Goal: Task Accomplishment & Management: Use online tool/utility

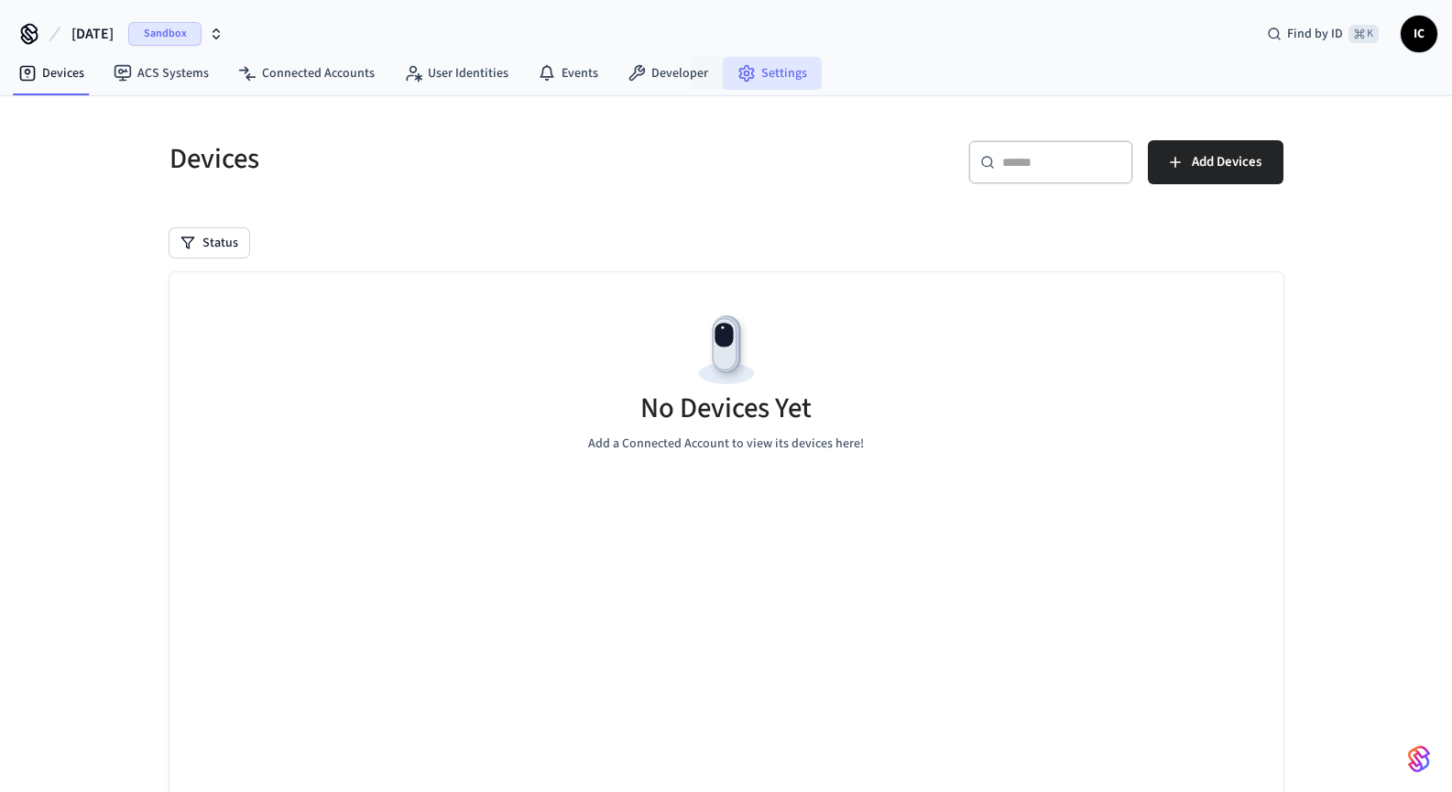
click at [778, 73] on link "Settings" at bounding box center [772, 73] width 99 height 33
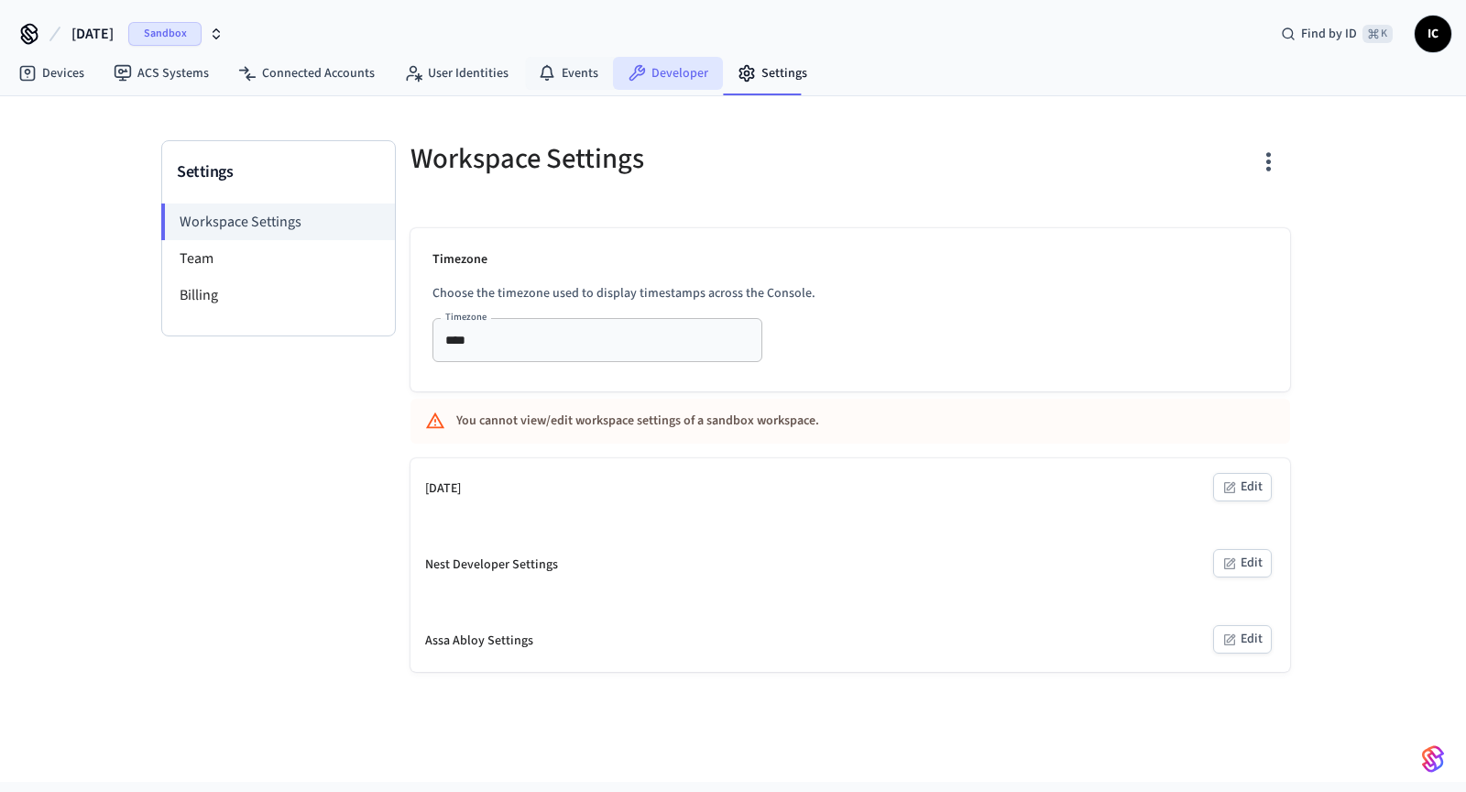
click at [629, 74] on icon at bounding box center [637, 73] width 16 height 16
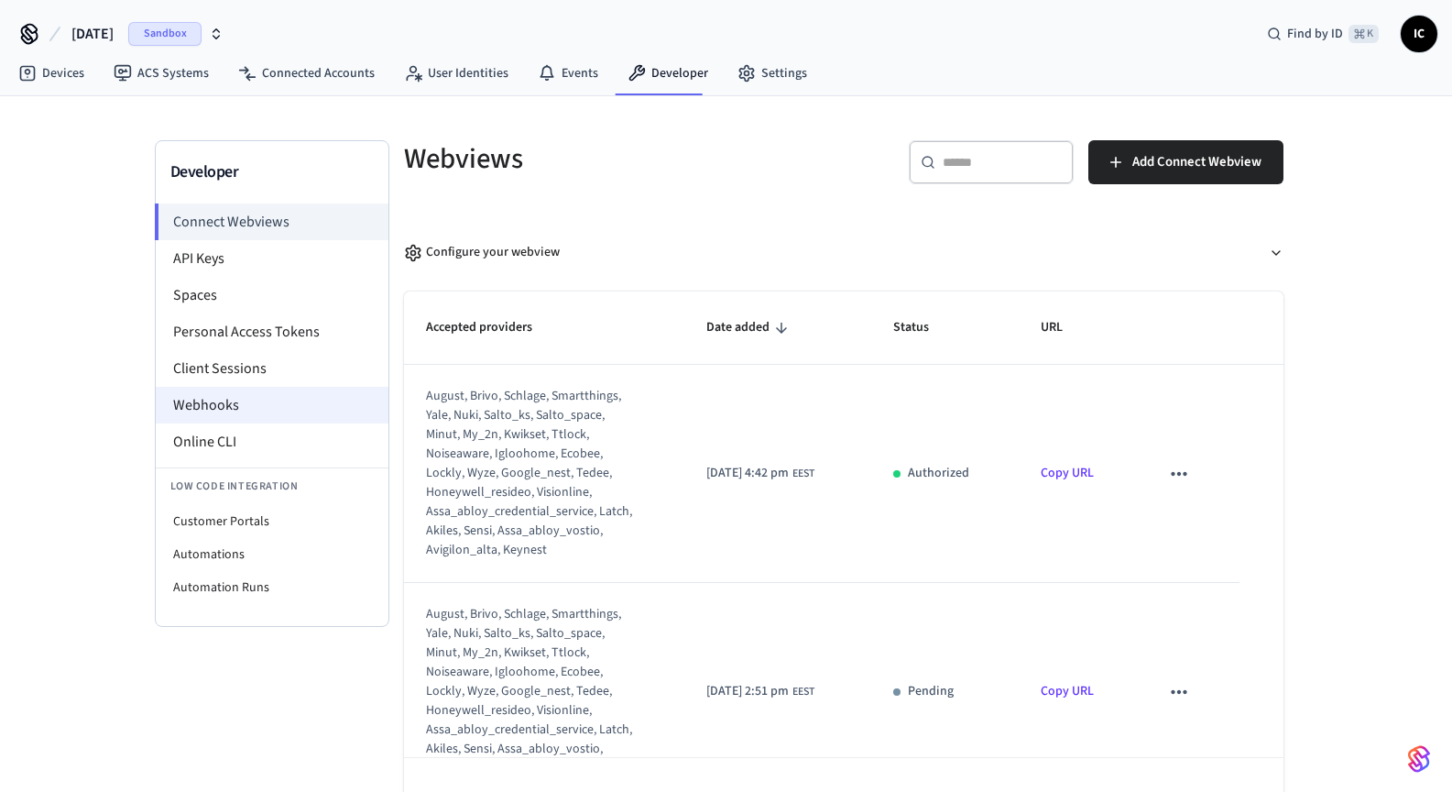
click at [233, 413] on li "Webhooks" at bounding box center [272, 405] width 233 height 37
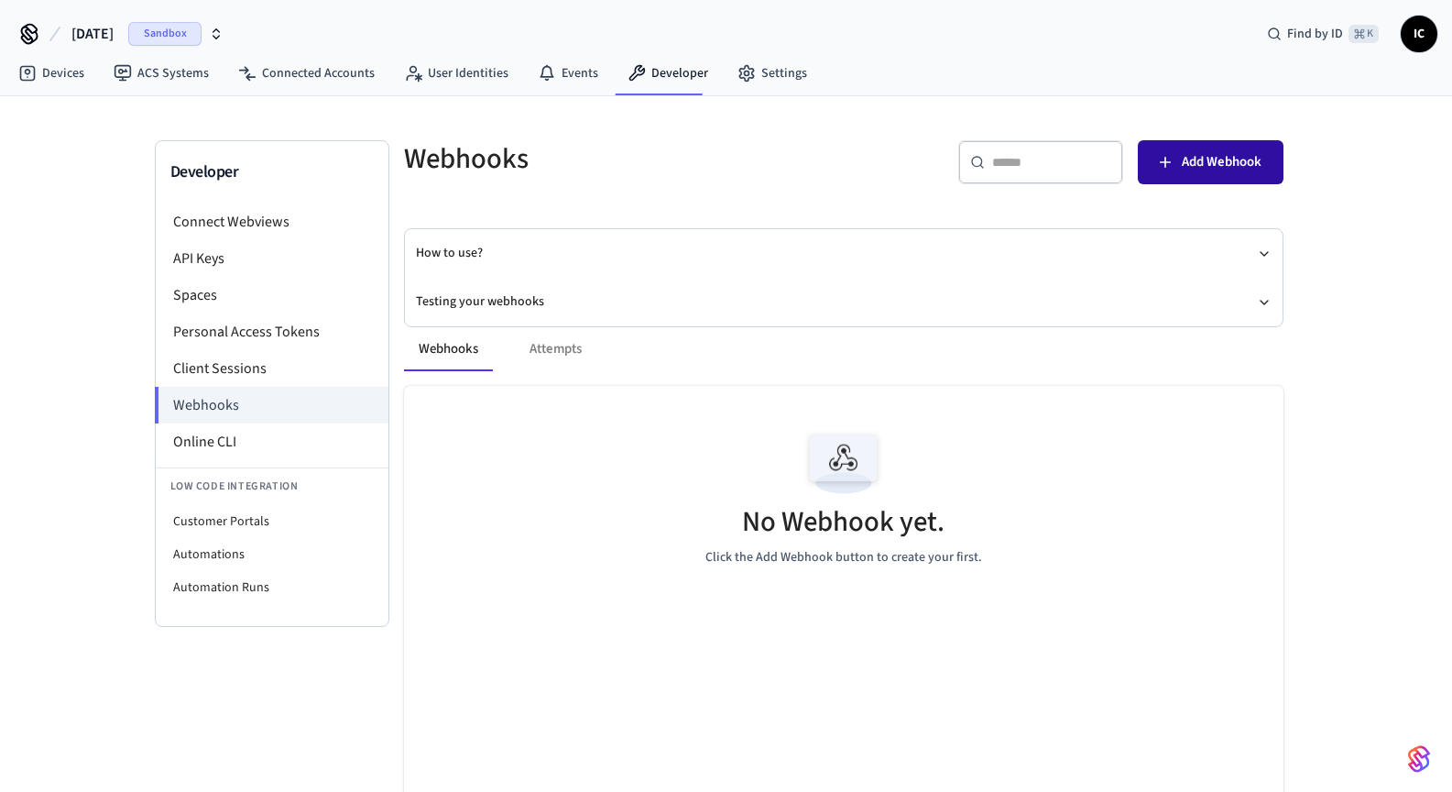
click at [1216, 150] on span "Add Webhook" at bounding box center [1222, 162] width 80 height 24
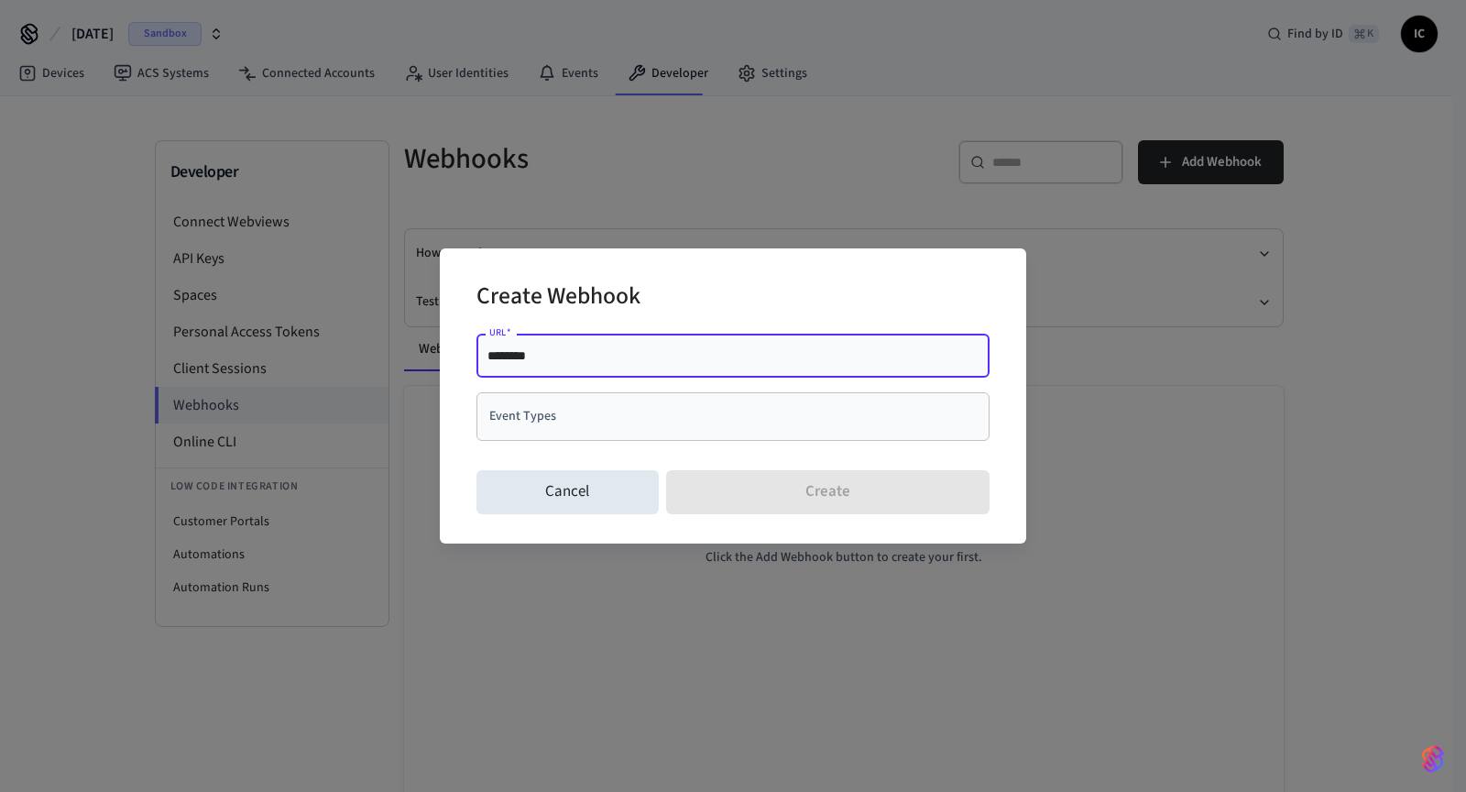
click at [726, 373] on div "******** URL   *" at bounding box center [732, 356] width 513 height 44
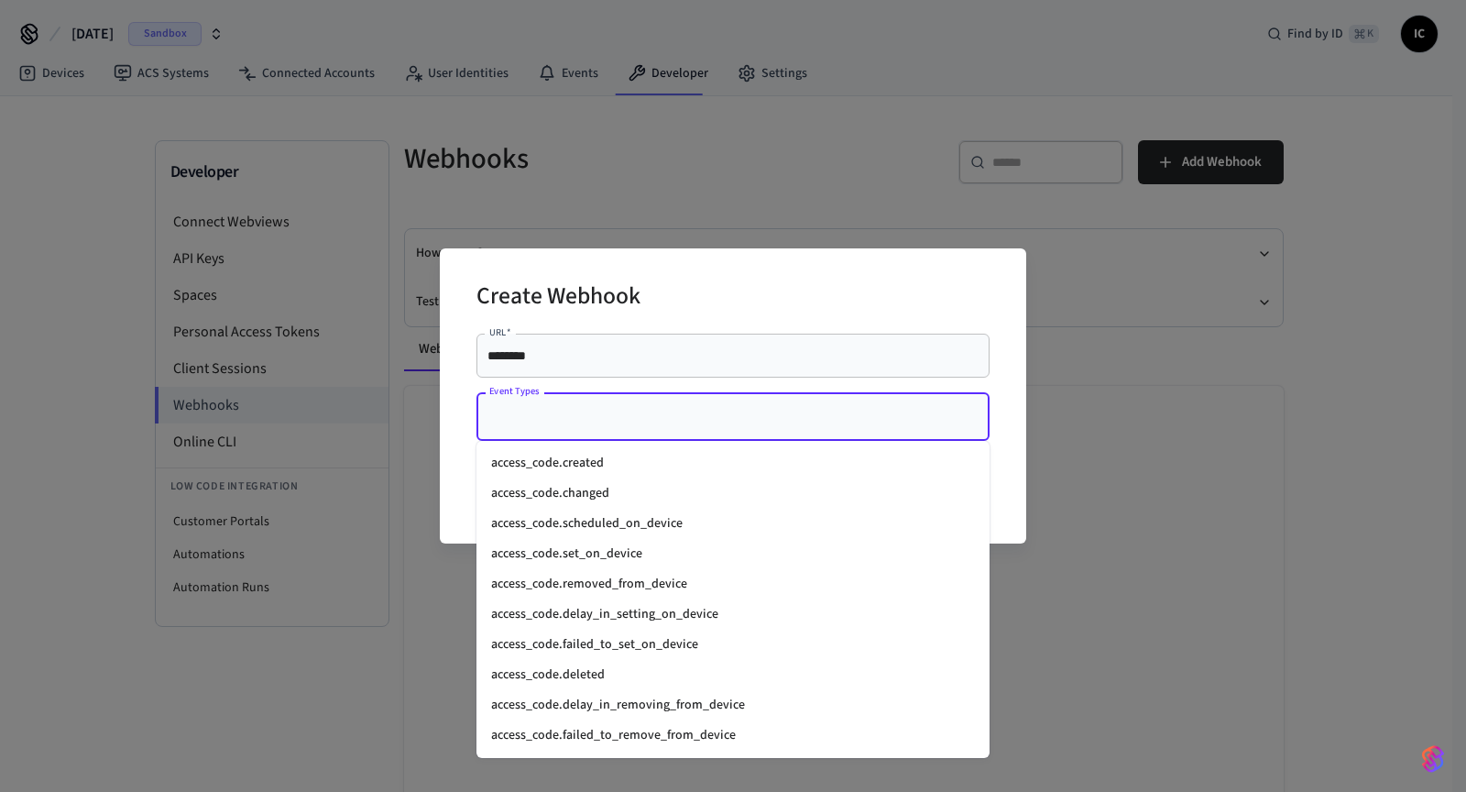
click at [620, 426] on input "Event Types" at bounding box center [719, 416] width 469 height 32
click at [632, 455] on li "access_code.created" at bounding box center [732, 463] width 513 height 30
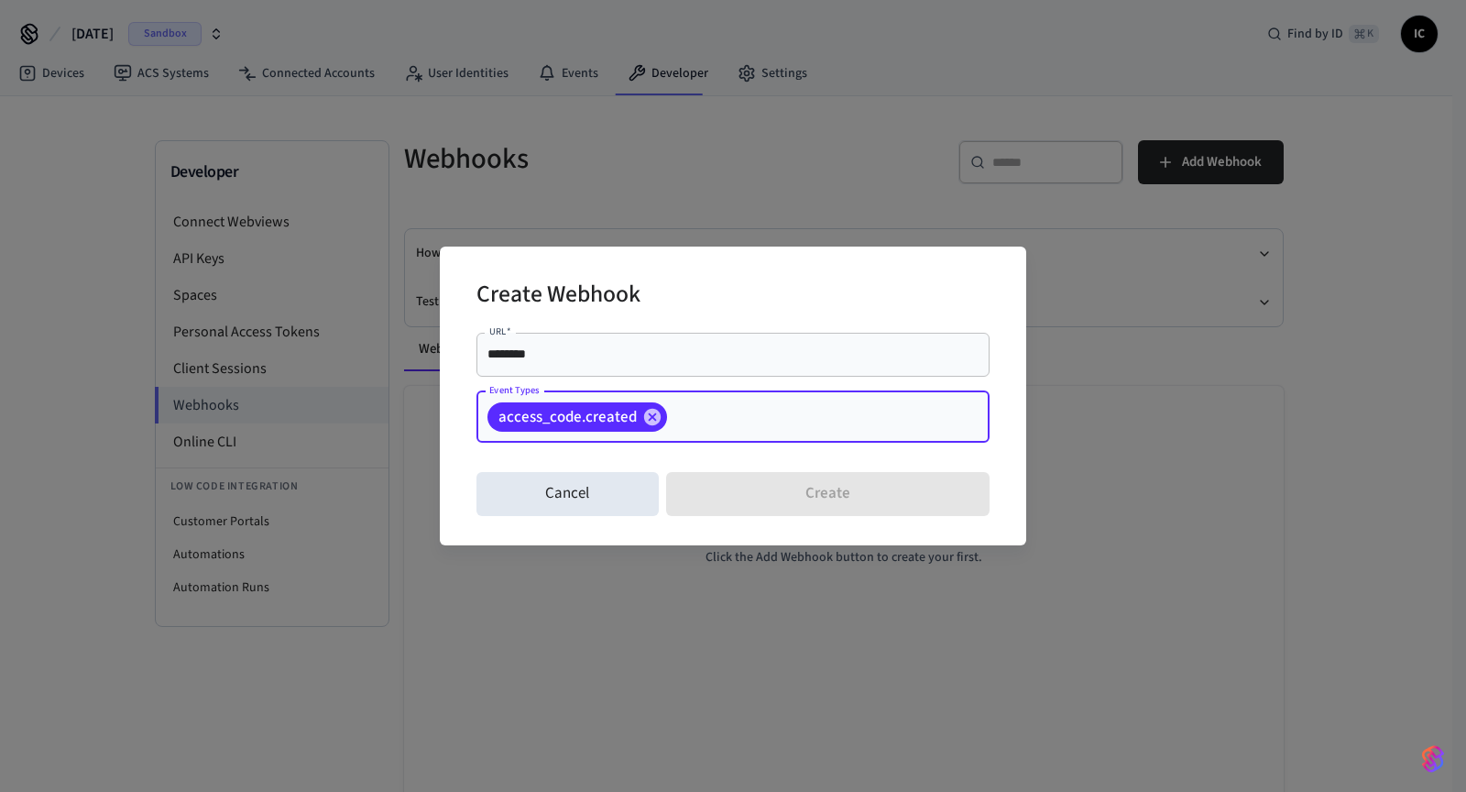
click at [732, 413] on input "Event Types" at bounding box center [800, 416] width 260 height 32
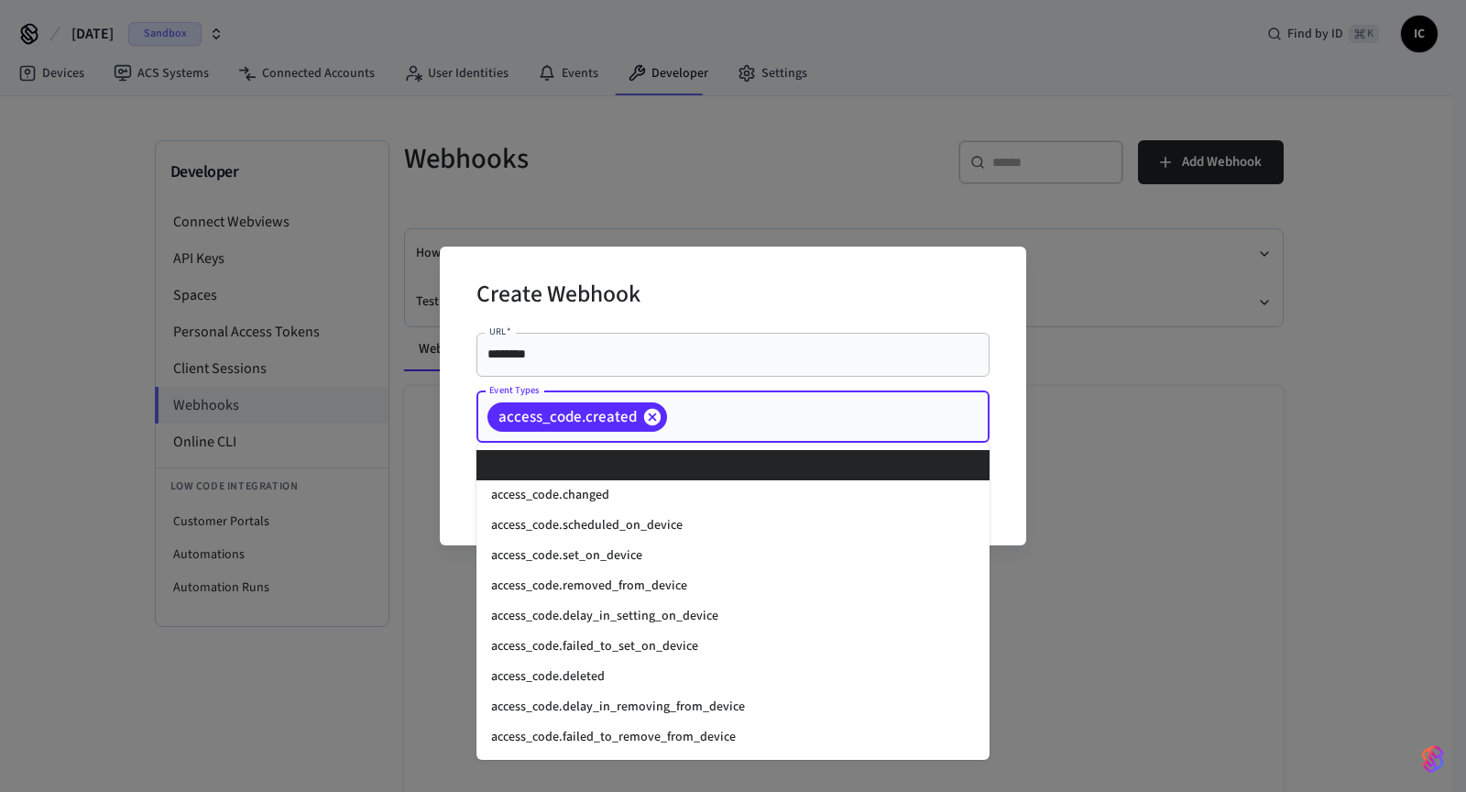
click at [652, 421] on icon at bounding box center [652, 416] width 16 height 16
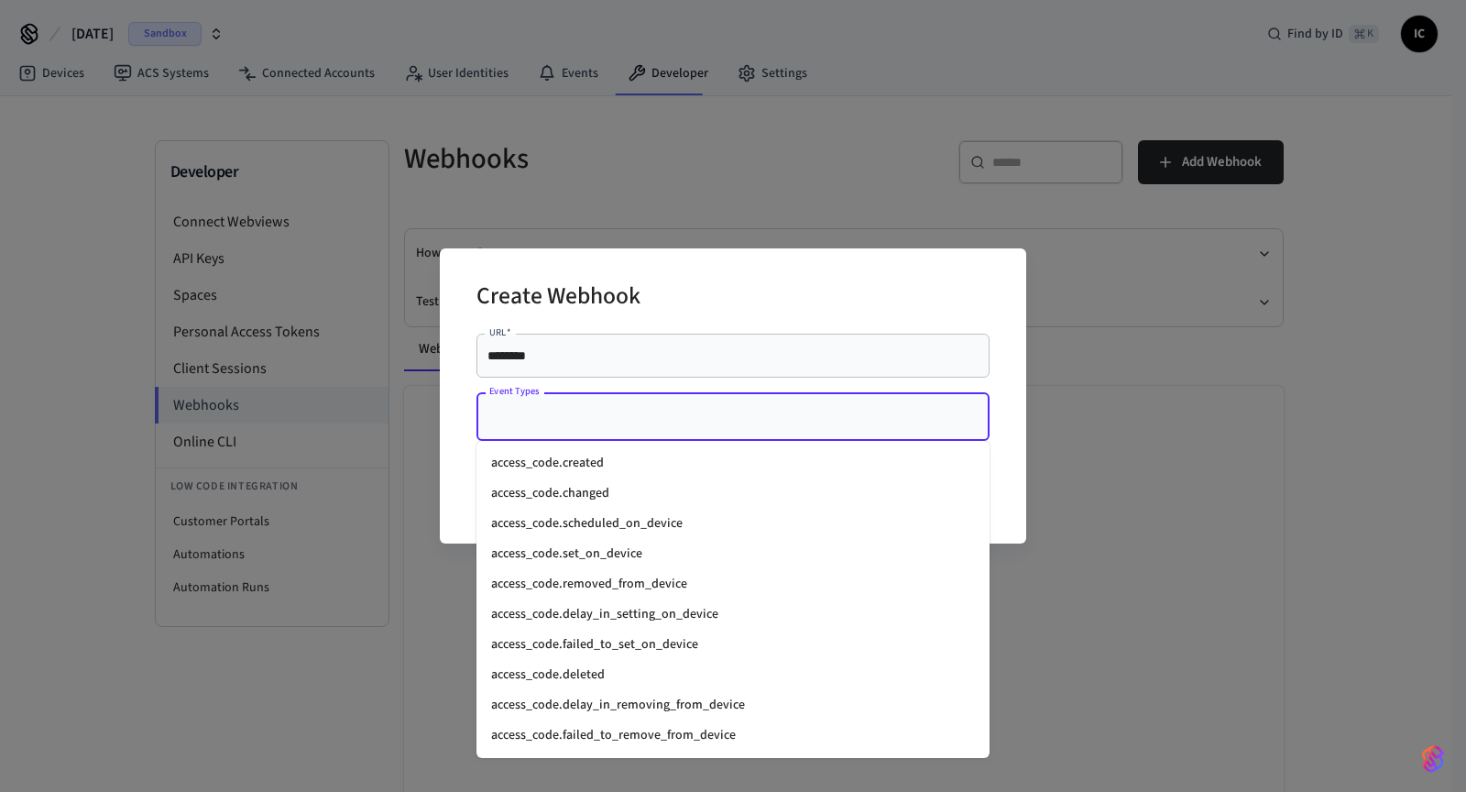
click at [642, 418] on input "Event Types" at bounding box center [719, 416] width 469 height 32
click at [641, 419] on input "Event Types" at bounding box center [719, 416] width 469 height 32
type input "**********"
click at [640, 557] on li "access_code.set_on_device" at bounding box center [732, 550] width 513 height 30
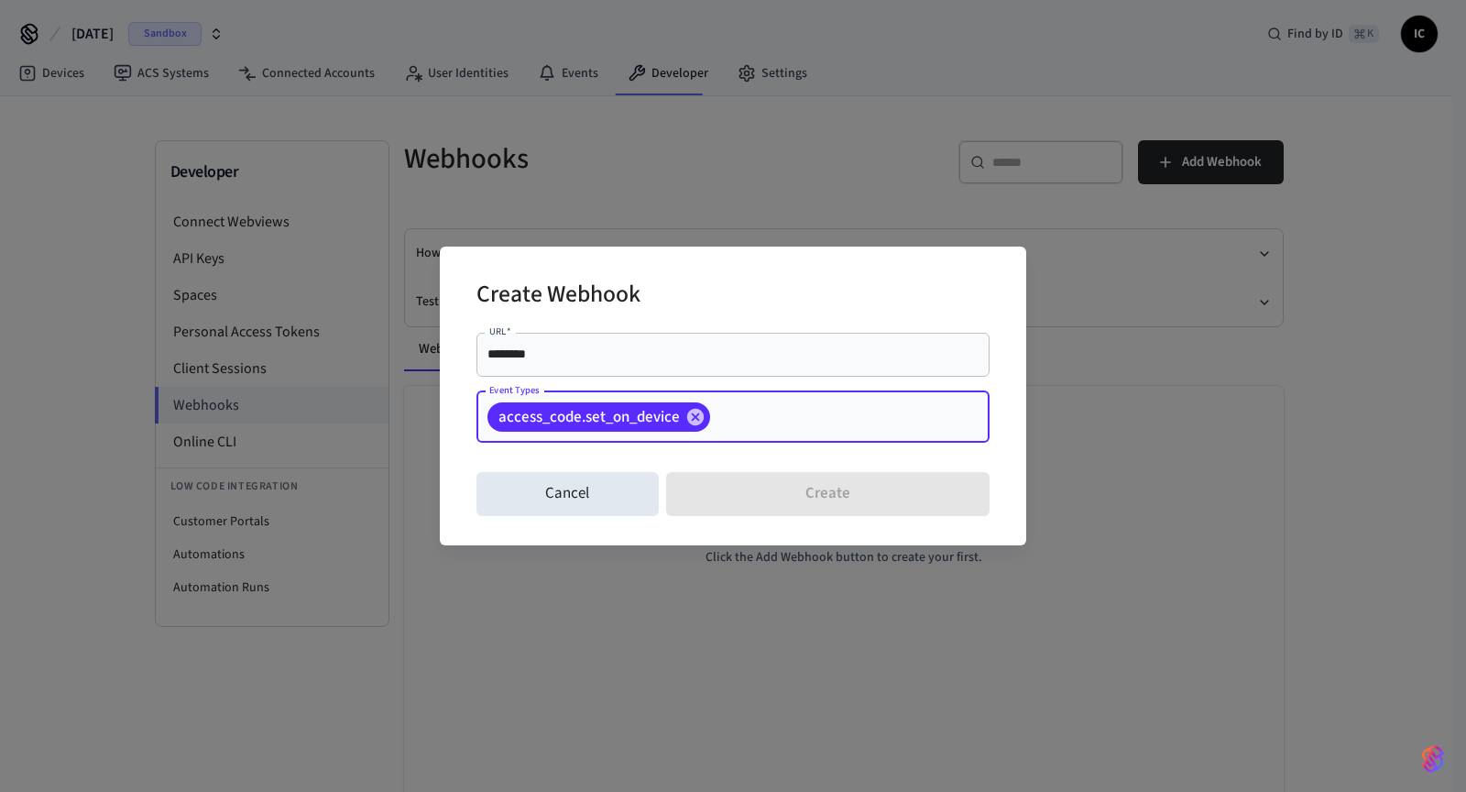
click at [761, 429] on input "Event Types" at bounding box center [821, 416] width 217 height 32
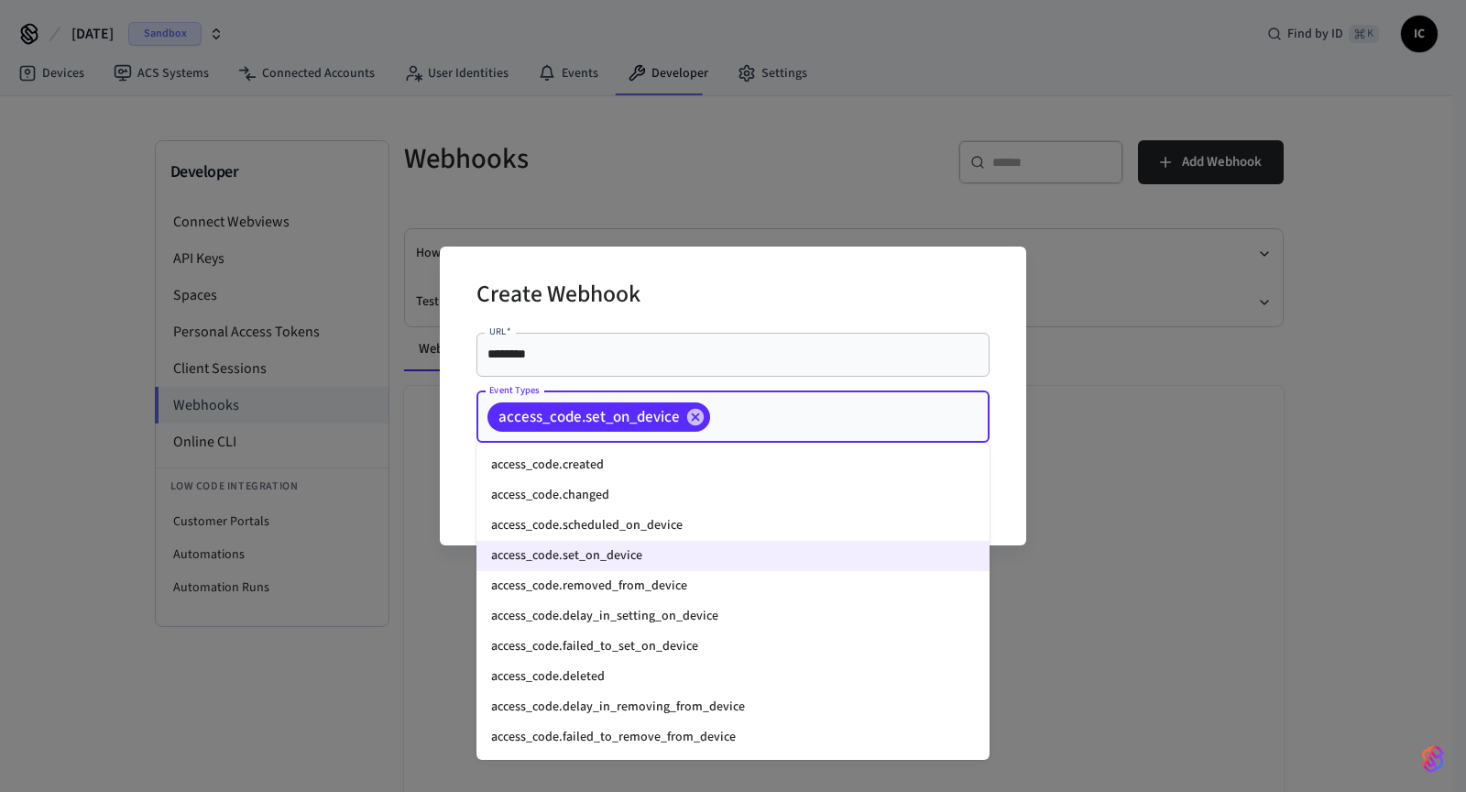
click at [673, 636] on li "access_code.failed_to_set_on_device" at bounding box center [732, 646] width 513 height 30
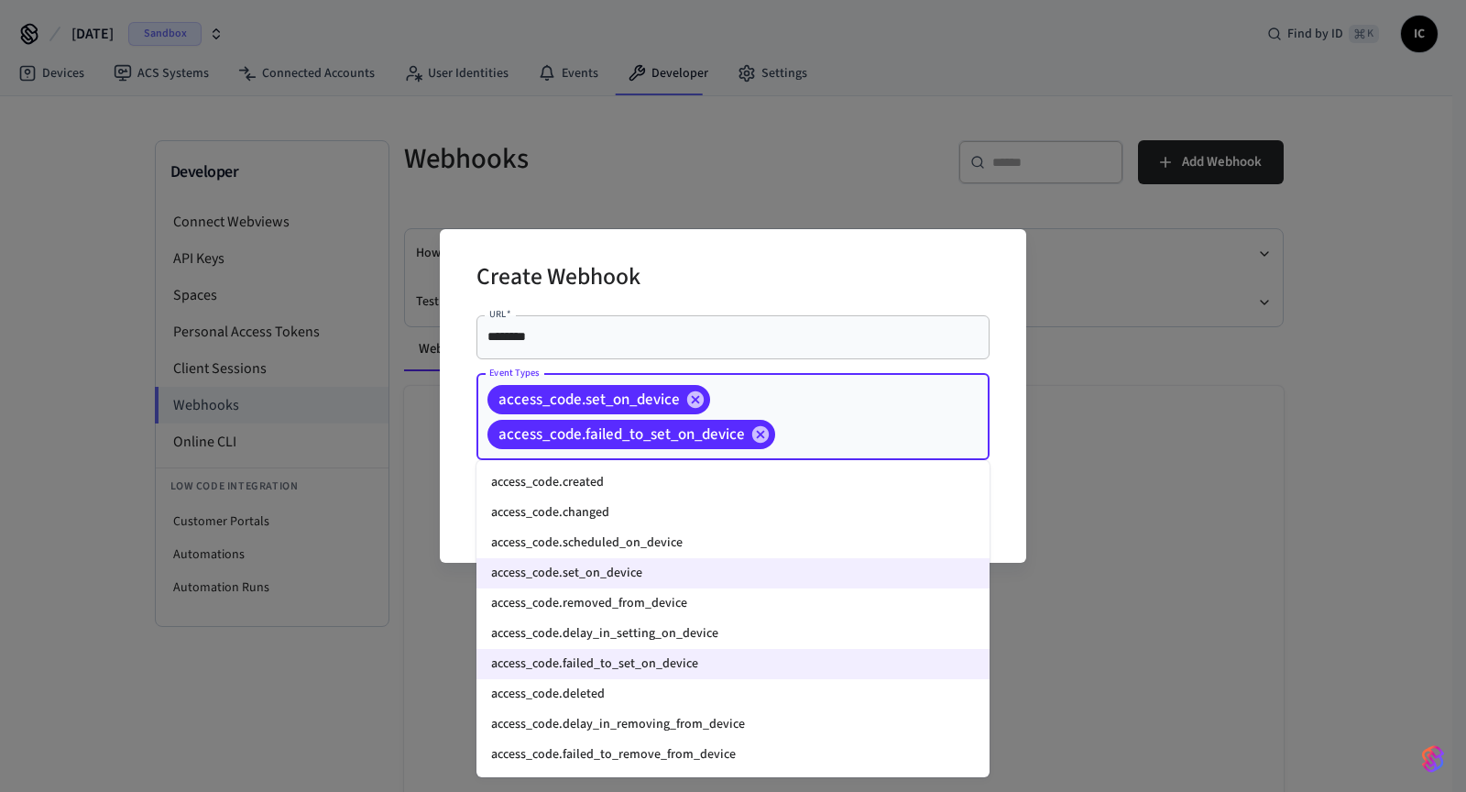
click at [837, 425] on input "Event Types" at bounding box center [854, 434] width 152 height 32
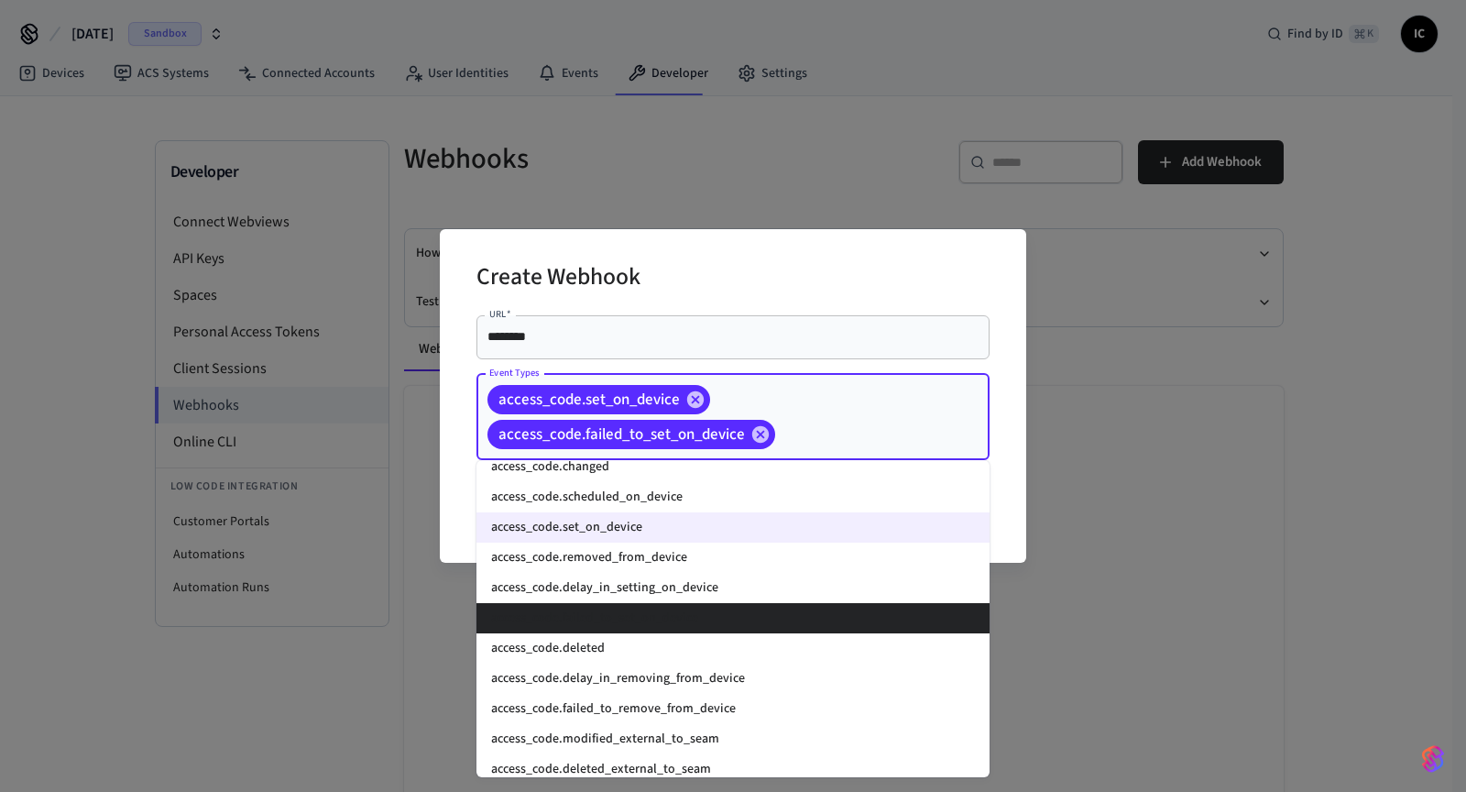
scroll to position [37, 0]
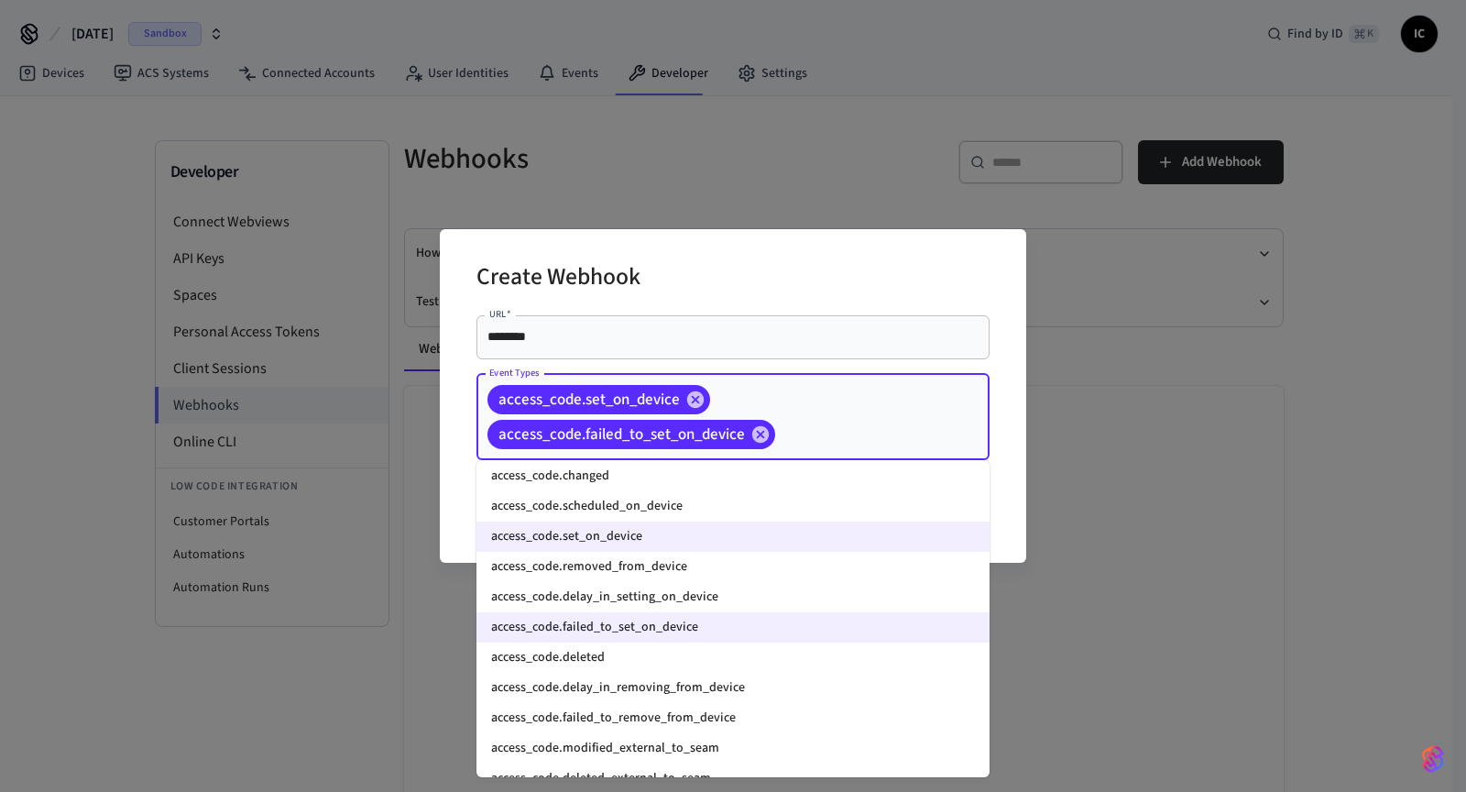
click at [660, 568] on li "access_code.removed_from_device" at bounding box center [732, 567] width 513 height 30
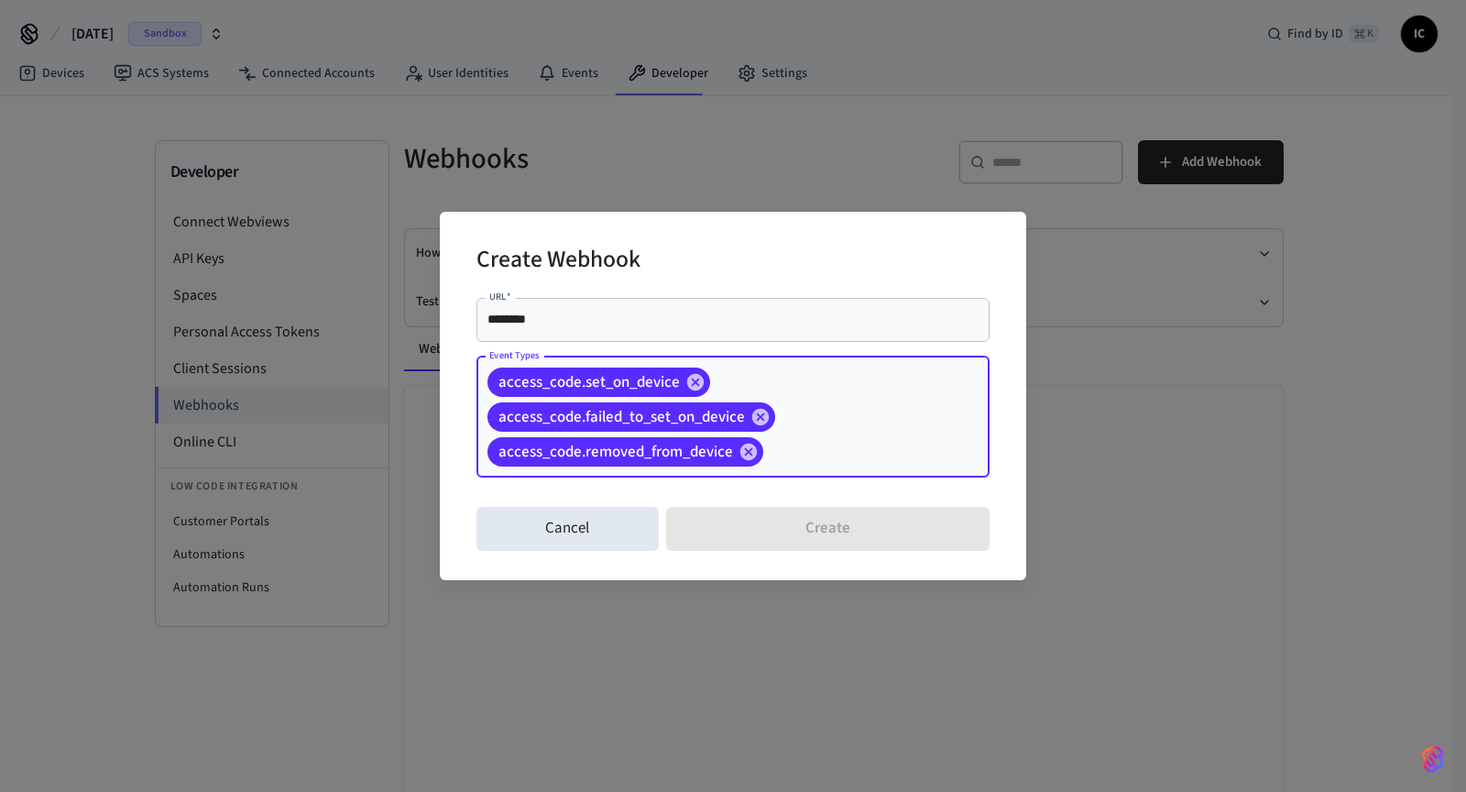
click at [744, 321] on input "********" at bounding box center [732, 320] width 491 height 18
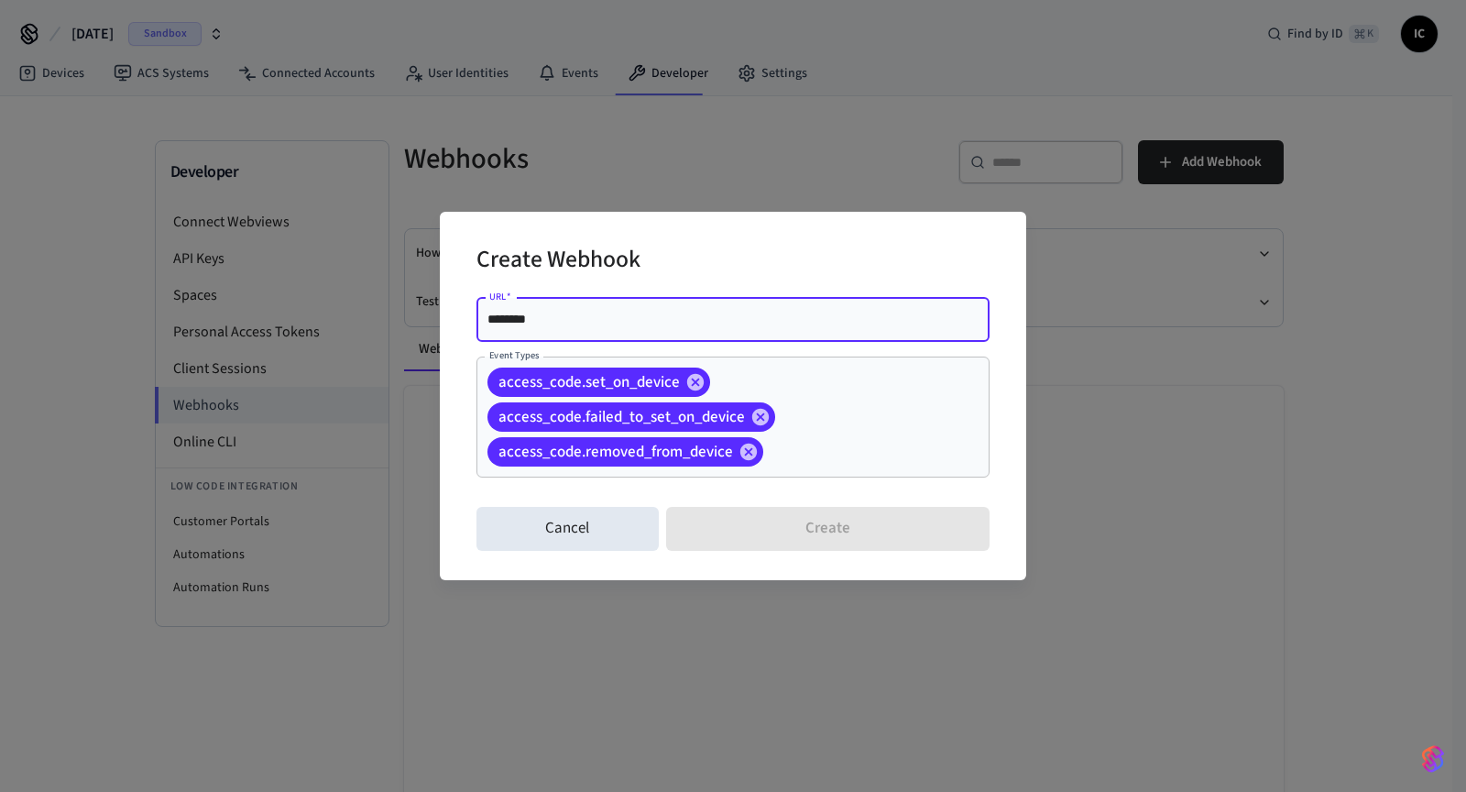
click at [837, 344] on div "URL   * ******** URL   *" at bounding box center [732, 323] width 513 height 51
click at [837, 341] on div "******** URL   *" at bounding box center [732, 320] width 513 height 44
drag, startPoint x: 624, startPoint y: 319, endPoint x: 429, endPoint y: 319, distance: 195.2
click at [433, 319] on div "Create Webhook URL   * ******** URL   * Event Types access_code.set_on_device a…" at bounding box center [733, 396] width 1466 height 792
paste input "**********"
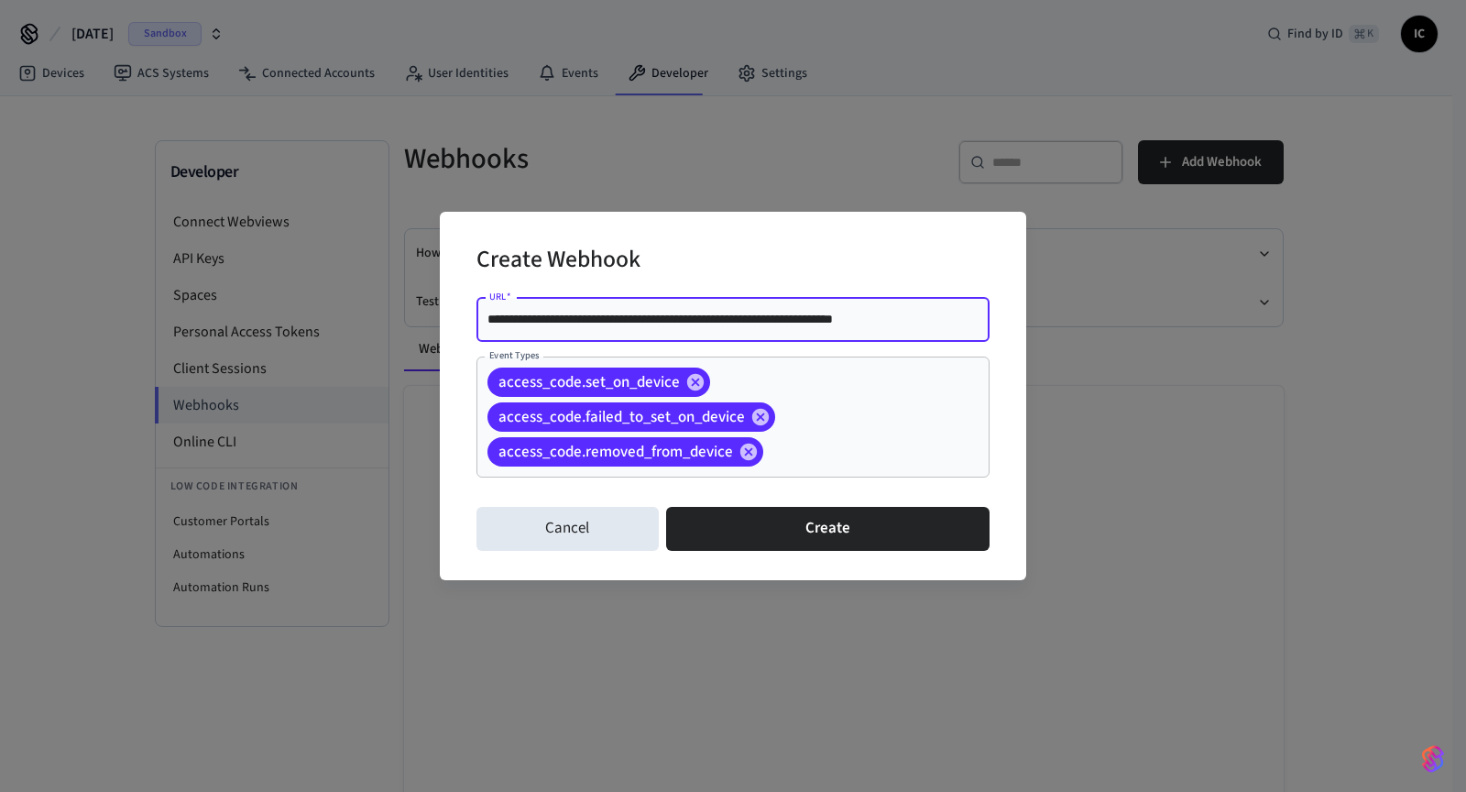
drag, startPoint x: 721, startPoint y: 317, endPoint x: 435, endPoint y: 318, distance: 285.9
click at [435, 318] on div "**********" at bounding box center [733, 396] width 1466 height 792
paste input "*"
click at [939, 319] on input "**********" at bounding box center [732, 320] width 491 height 18
type input "**********"
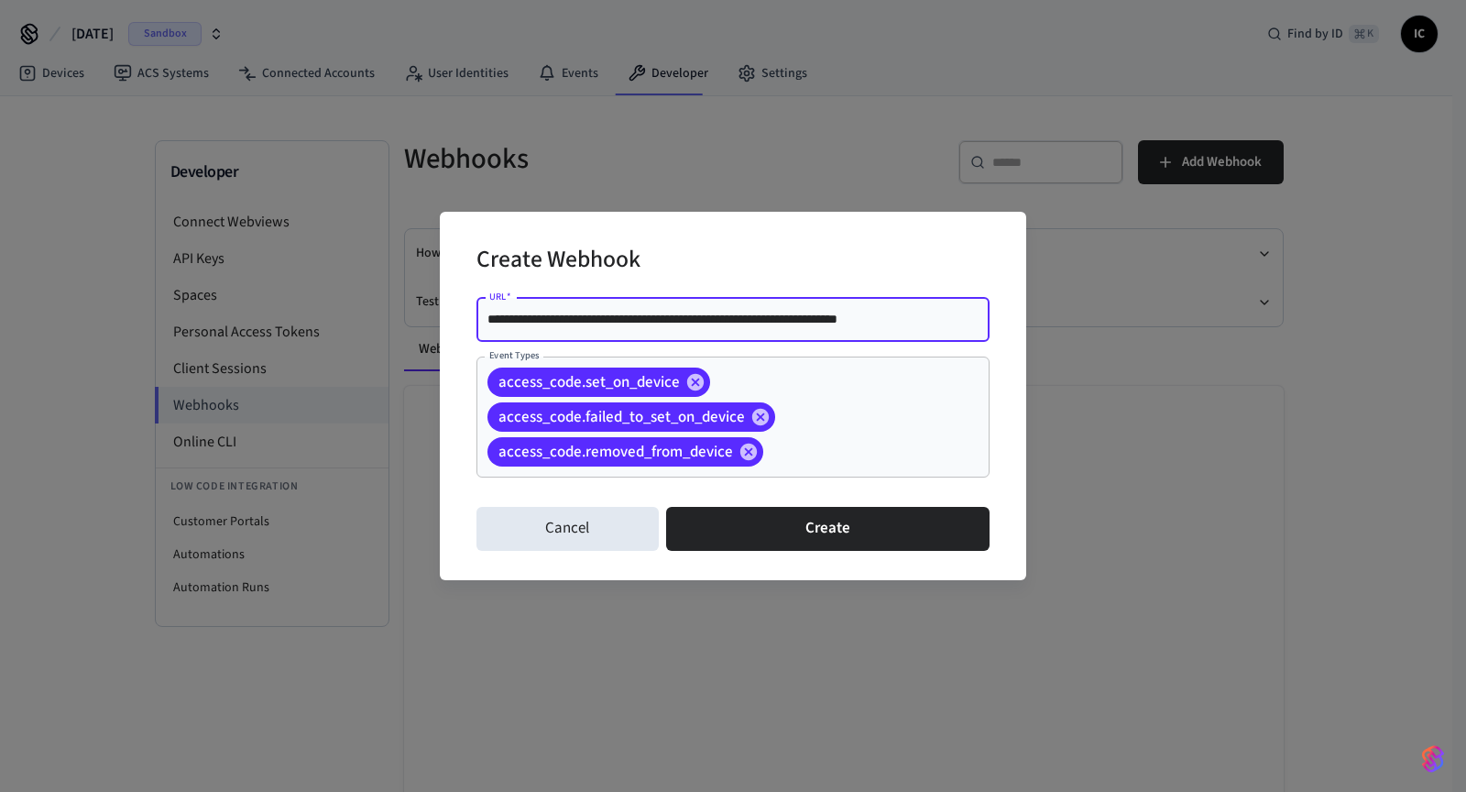
click at [944, 324] on input "**********" at bounding box center [732, 320] width 491 height 18
click at [834, 381] on div "access_code.set_on_device access_code.failed_to_set_on_device access_code.remov…" at bounding box center [732, 416] width 513 height 121
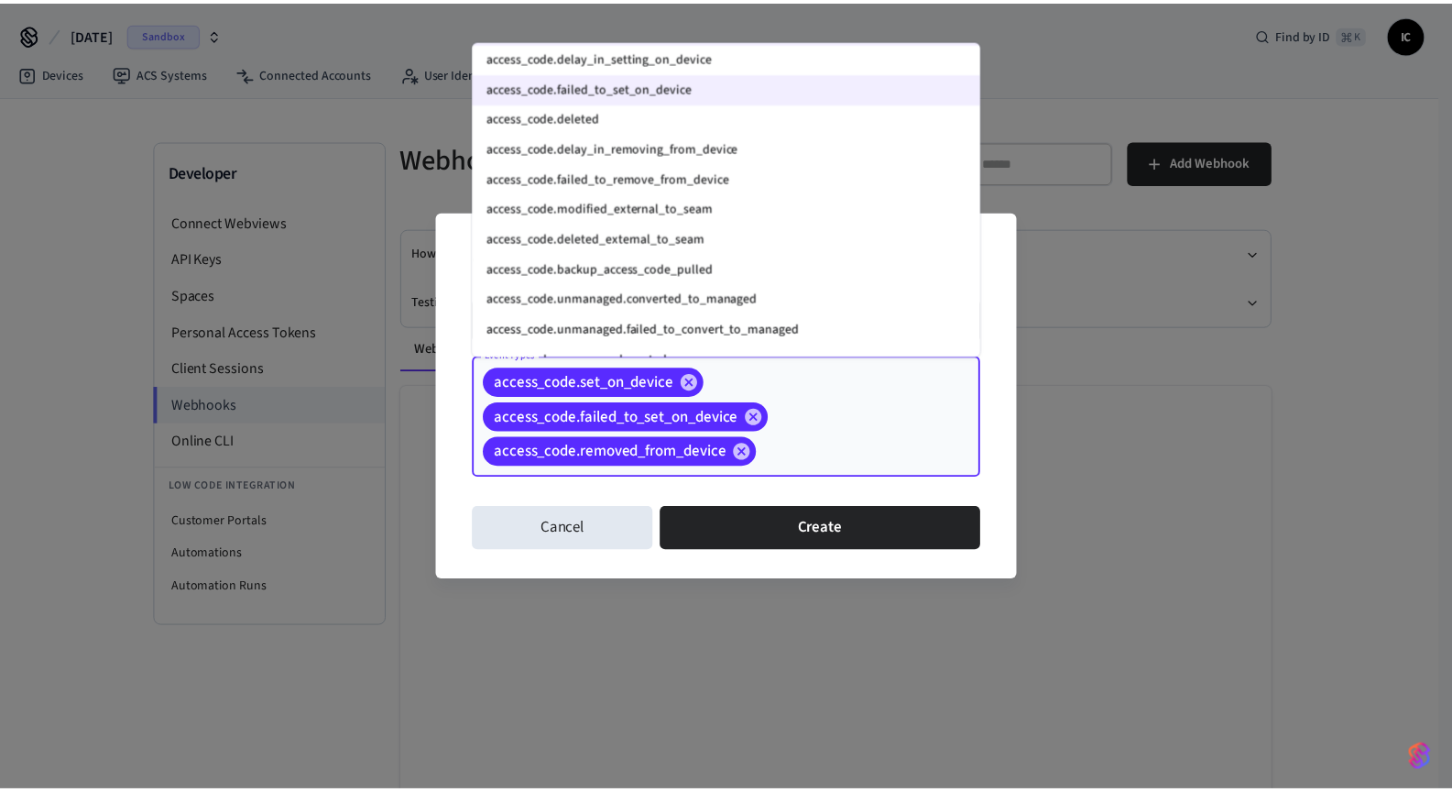
scroll to position [159, 0]
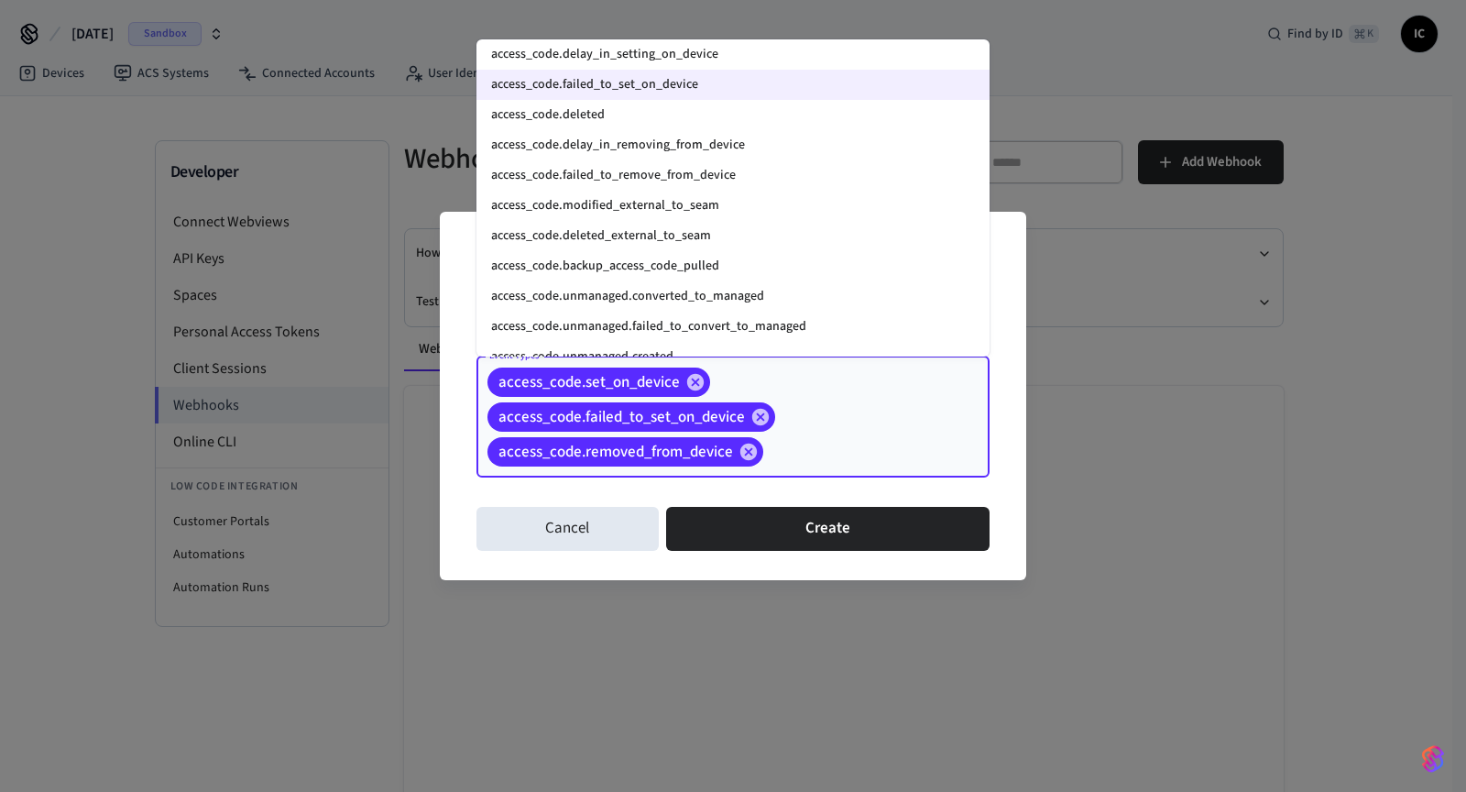
click at [1016, 257] on div "**********" at bounding box center [733, 395] width 586 height 367
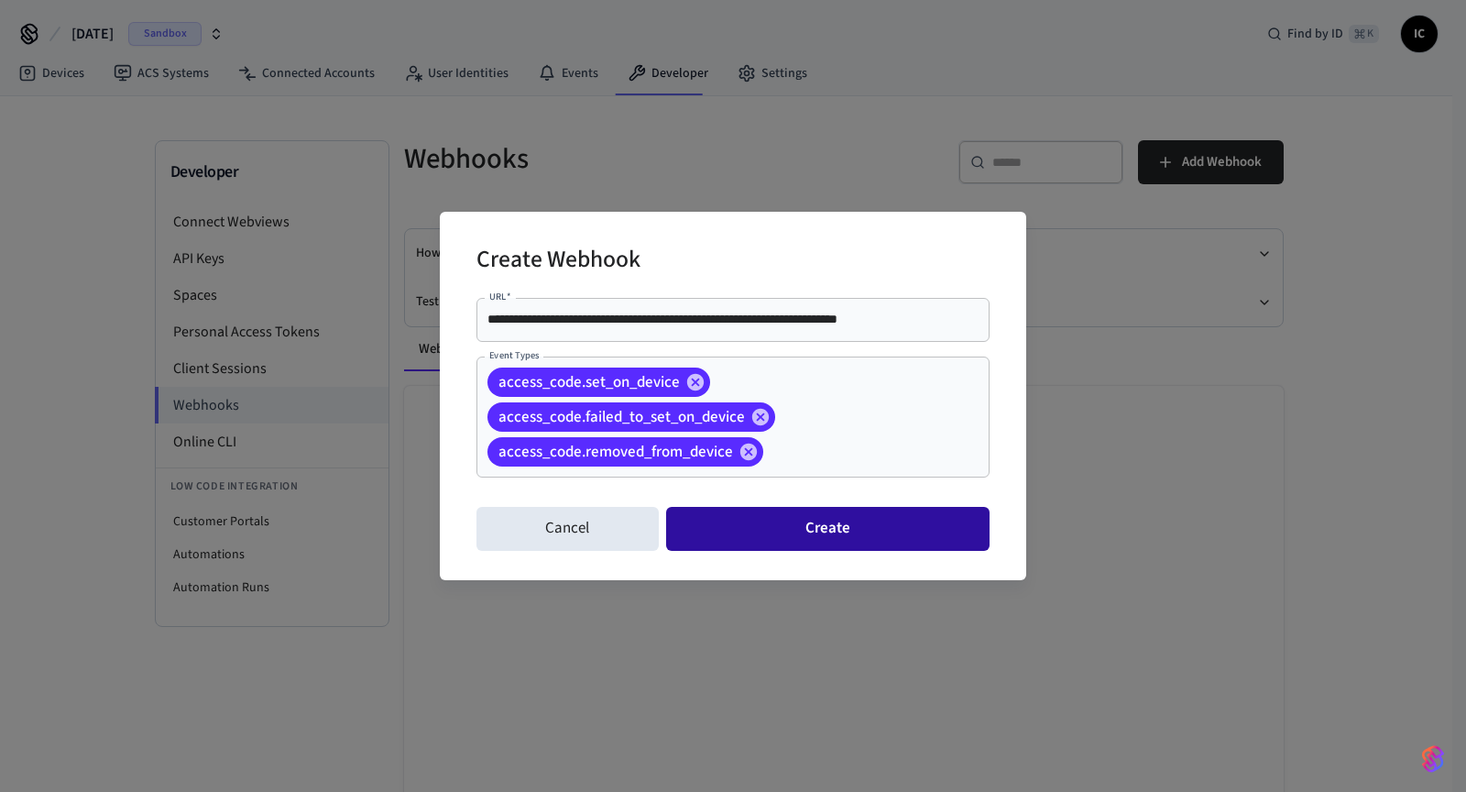
click at [899, 531] on button "Create" at bounding box center [827, 529] width 323 height 44
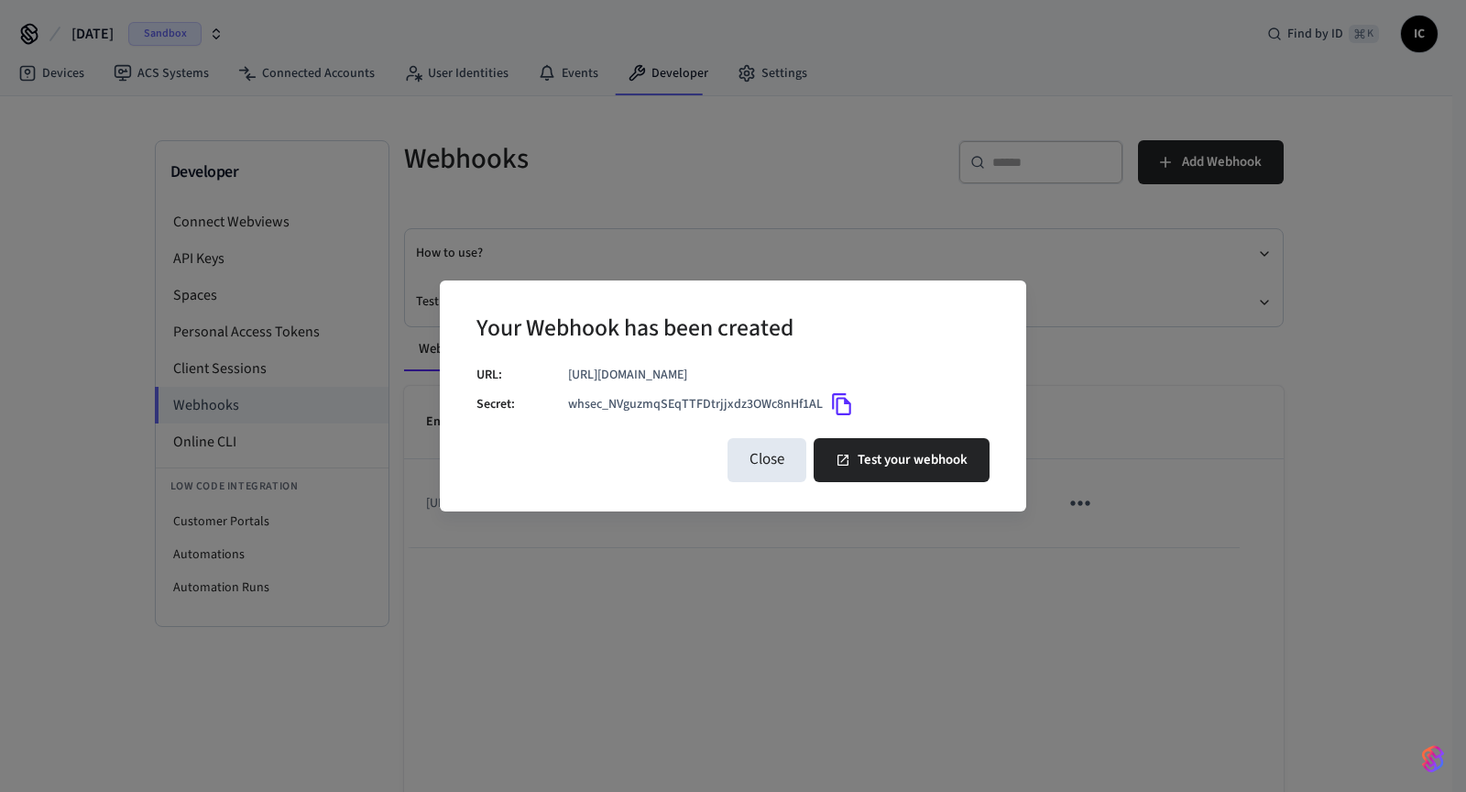
click at [838, 414] on icon "Copy" at bounding box center [842, 404] width 24 height 24
click at [904, 470] on button "Test your webhook" at bounding box center [902, 460] width 176 height 44
click at [897, 468] on button "Test your webhook" at bounding box center [902, 460] width 176 height 44
click at [762, 482] on button "Close" at bounding box center [767, 460] width 79 height 44
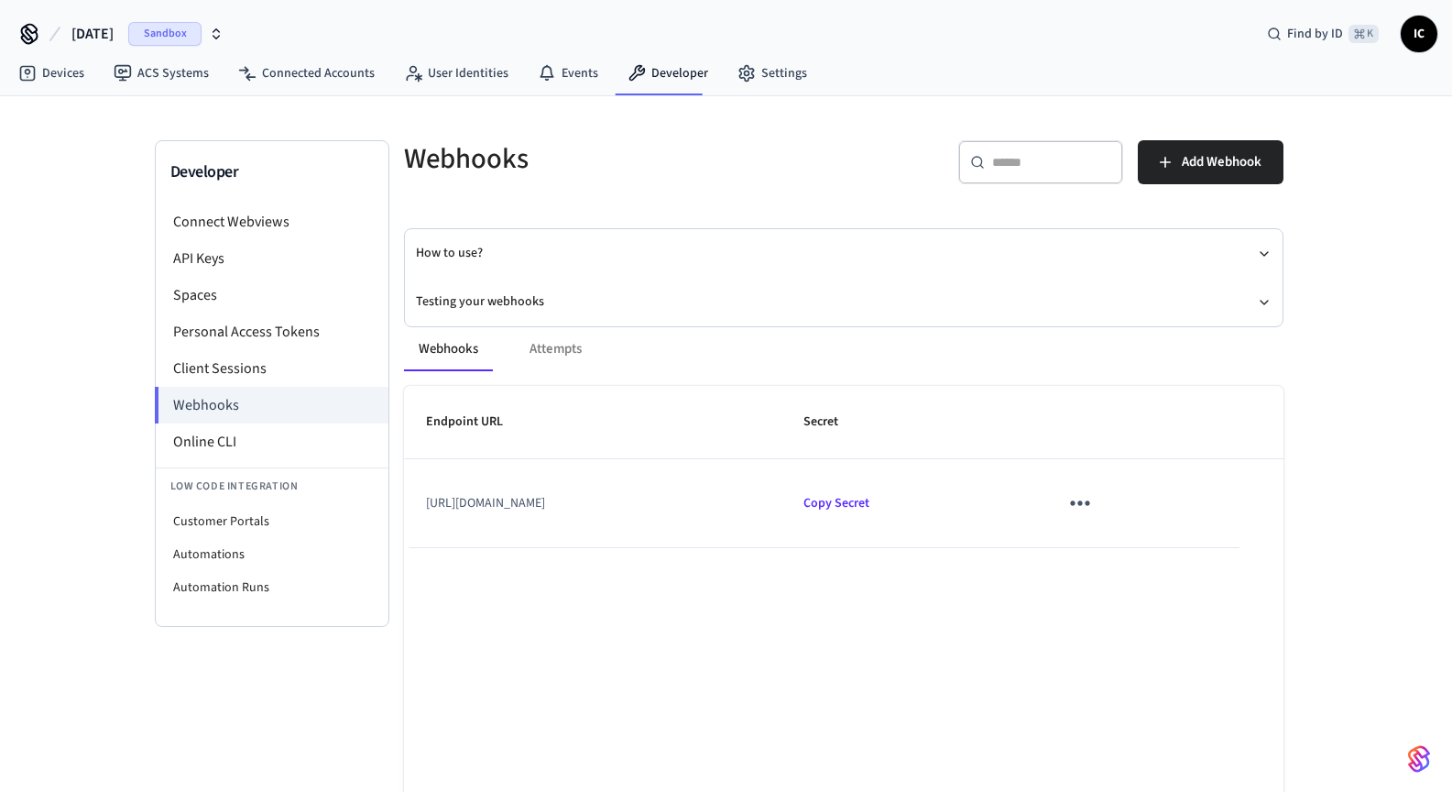
click at [1094, 500] on icon "sticky table" at bounding box center [1080, 502] width 28 height 28
click at [1005, 608] on div at bounding box center [733, 396] width 1466 height 792
click at [557, 344] on div "Webhooks Attempts" at bounding box center [844, 349] width 880 height 44
click at [552, 353] on div "Webhooks Attempts" at bounding box center [844, 349] width 880 height 44
click at [63, 69] on link "Devices" at bounding box center [51, 73] width 95 height 33
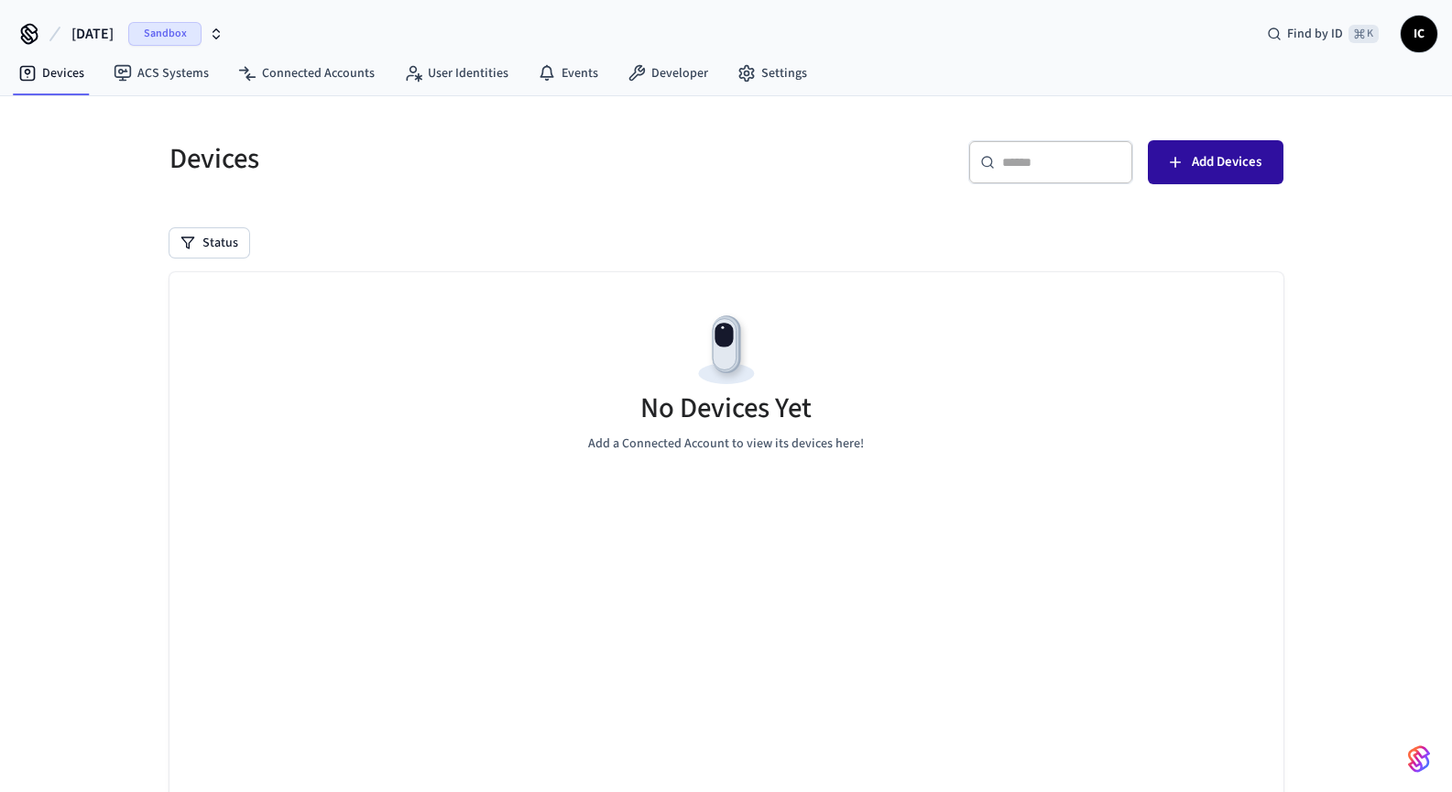
click at [1213, 168] on span "Add Devices" at bounding box center [1227, 162] width 70 height 24
click at [169, 69] on link "ACS Systems" at bounding box center [161, 73] width 125 height 33
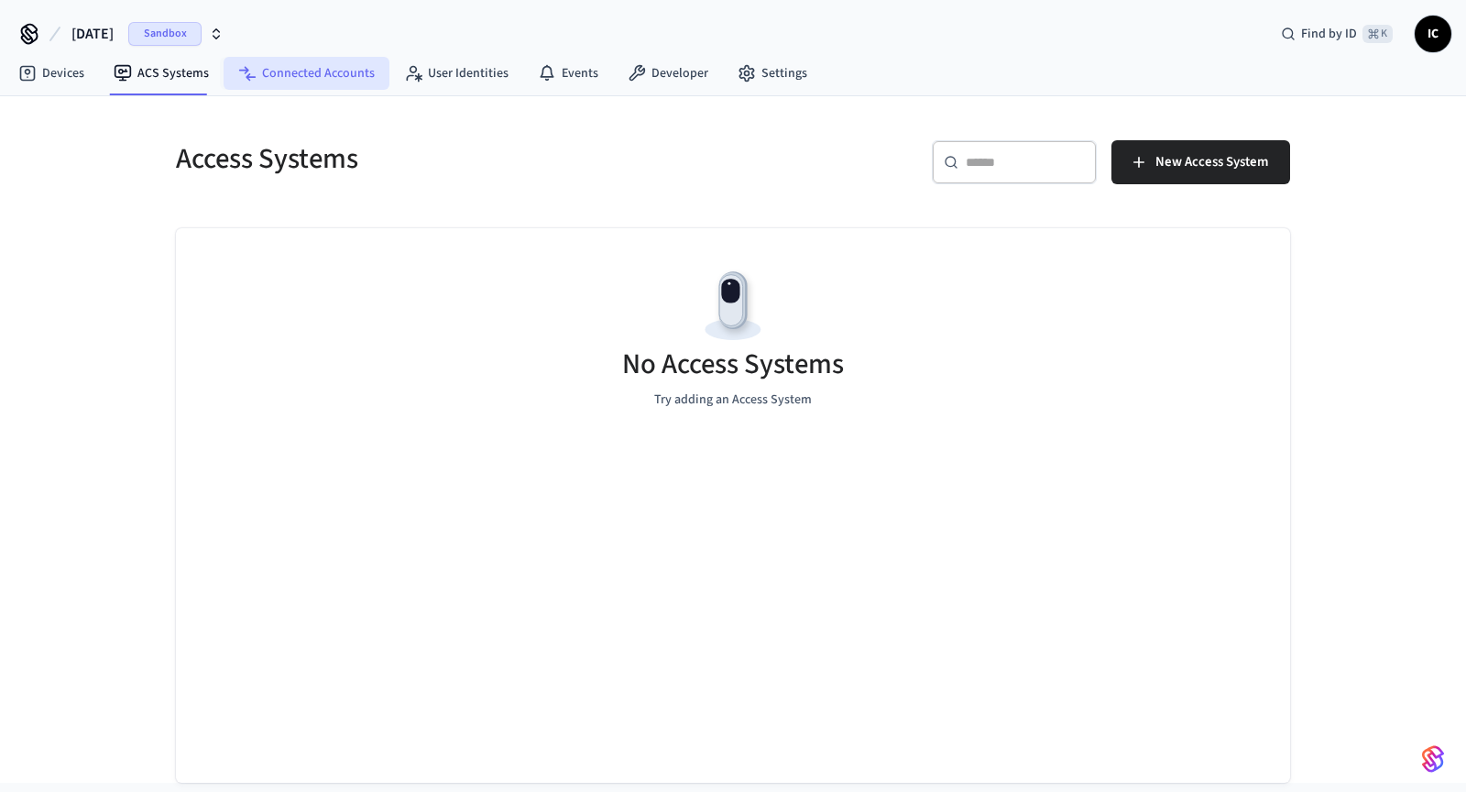
click at [337, 70] on link "Connected Accounts" at bounding box center [307, 73] width 166 height 33
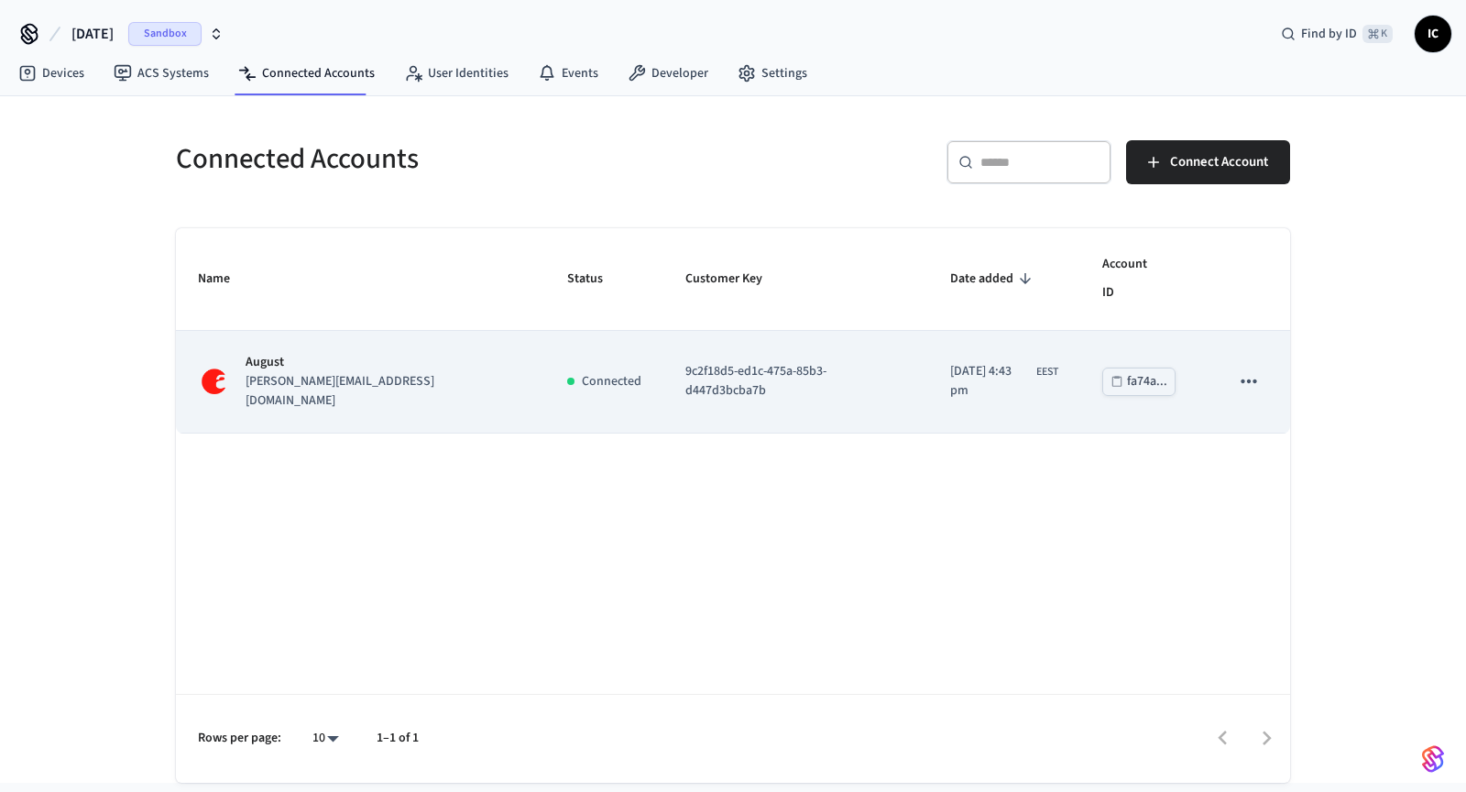
click at [685, 362] on p "9c2f18d5-ed1c-475a-85b3-d447d3bcba7b" at bounding box center [795, 381] width 221 height 38
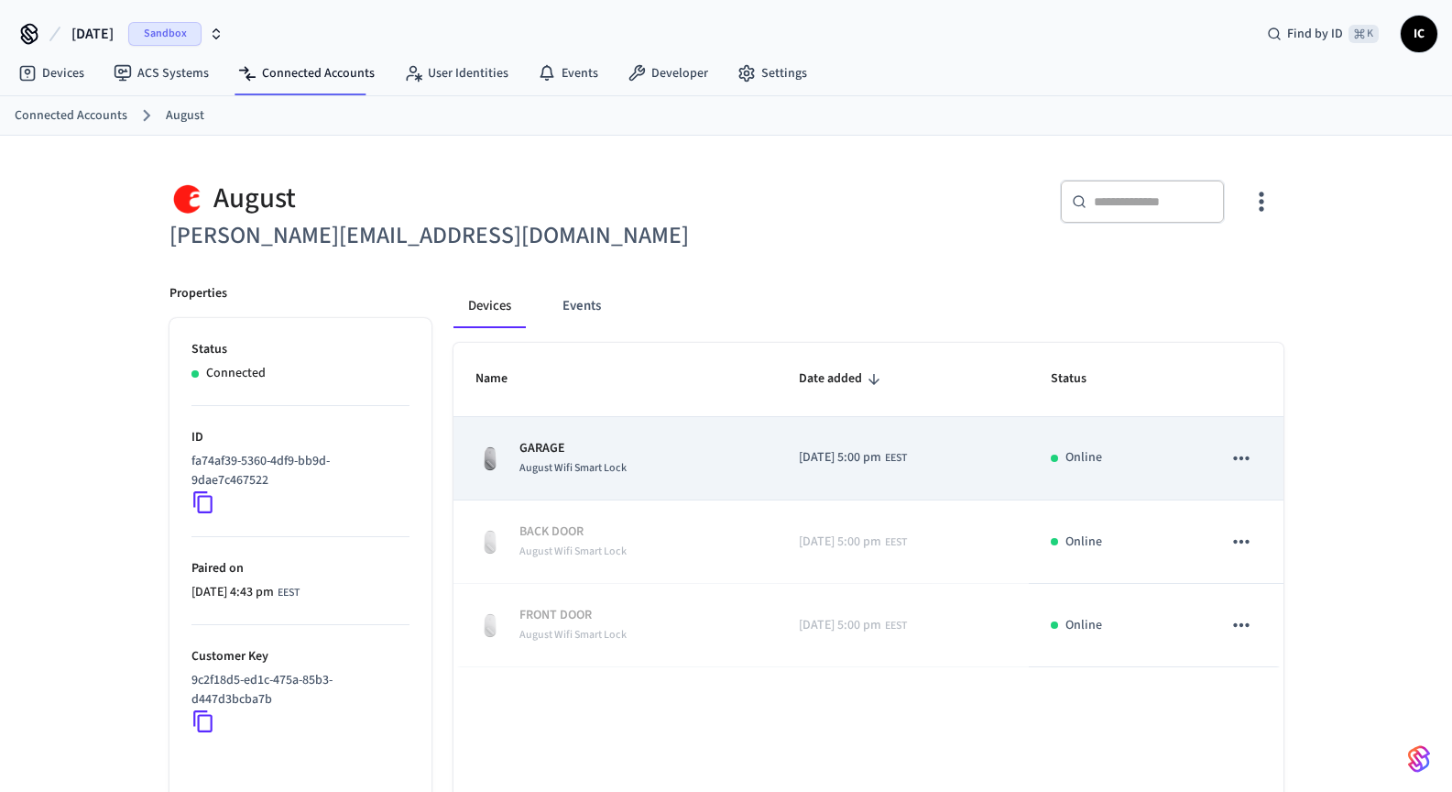
click at [1241, 454] on icon "sticky table" at bounding box center [1242, 458] width 24 height 24
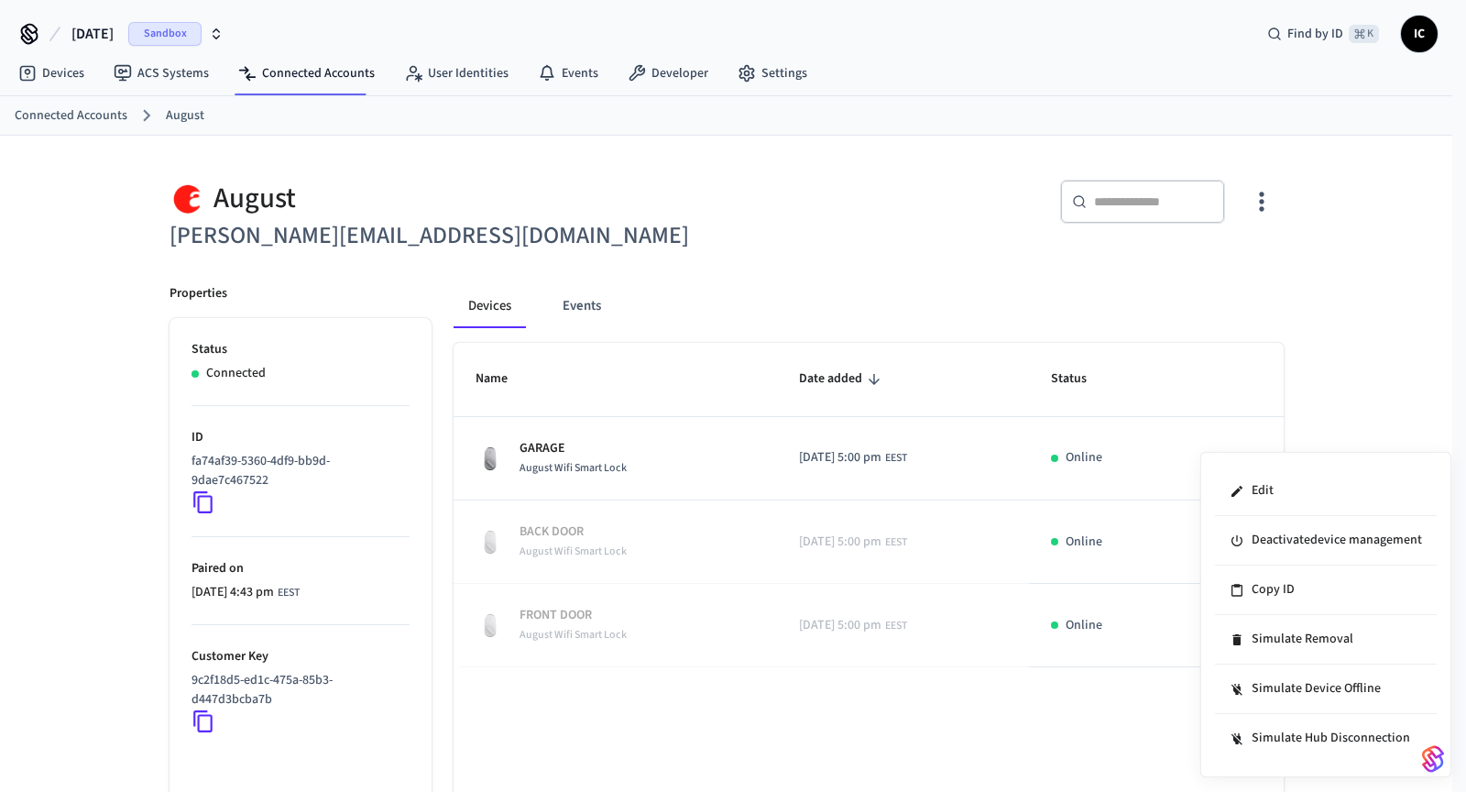
click at [1375, 363] on div at bounding box center [733, 396] width 1466 height 792
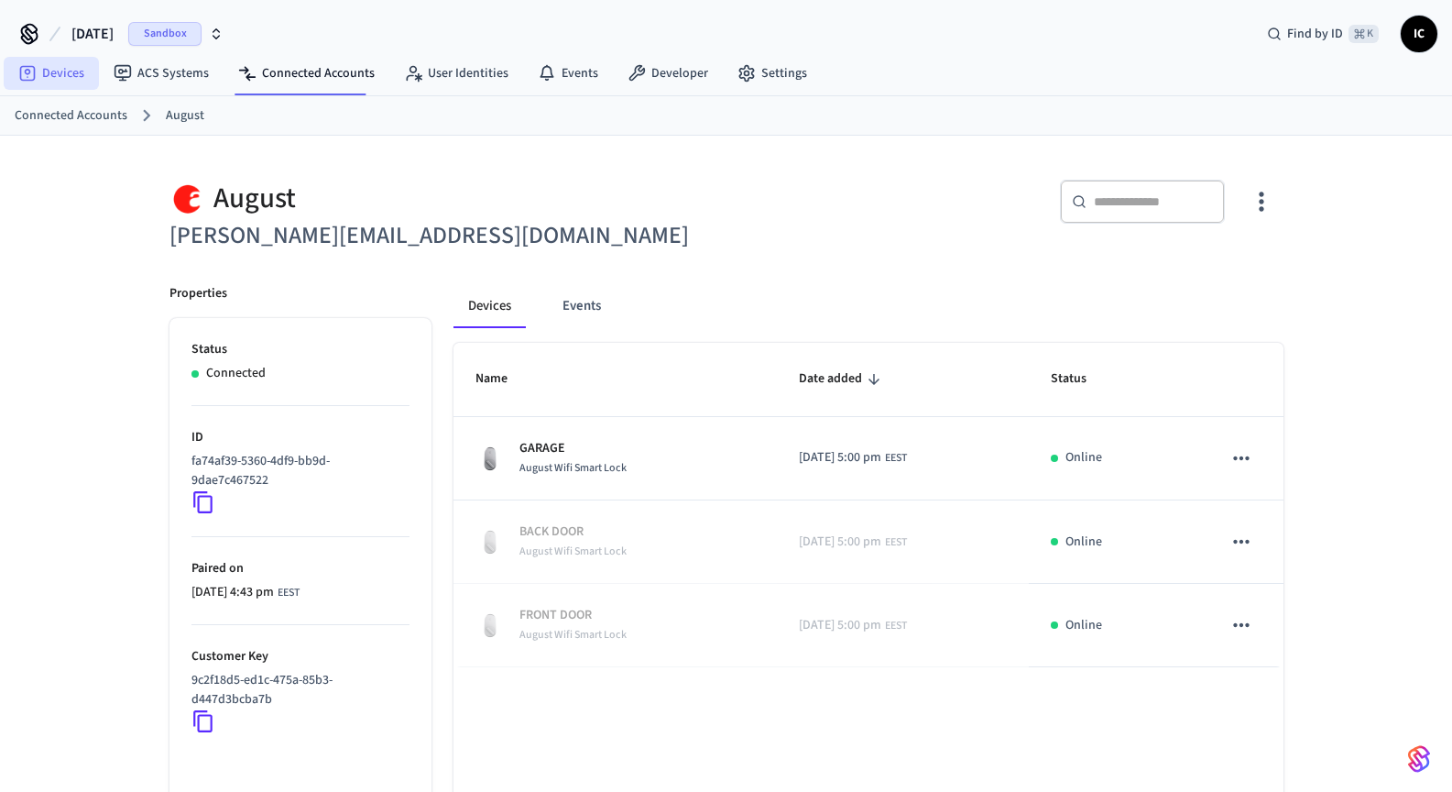
click at [48, 68] on link "Devices" at bounding box center [51, 73] width 95 height 33
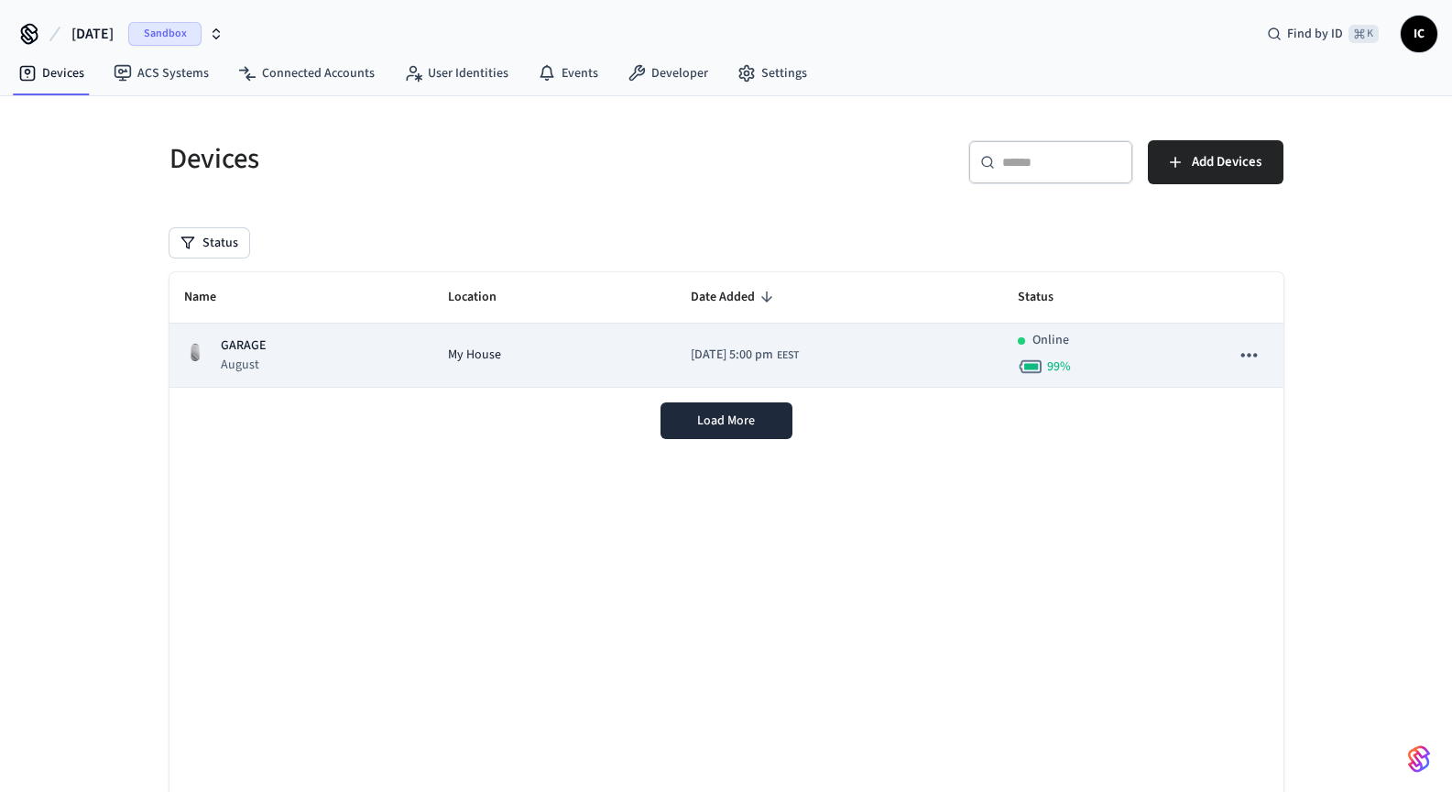
click at [476, 359] on span "My House" at bounding box center [474, 354] width 53 height 19
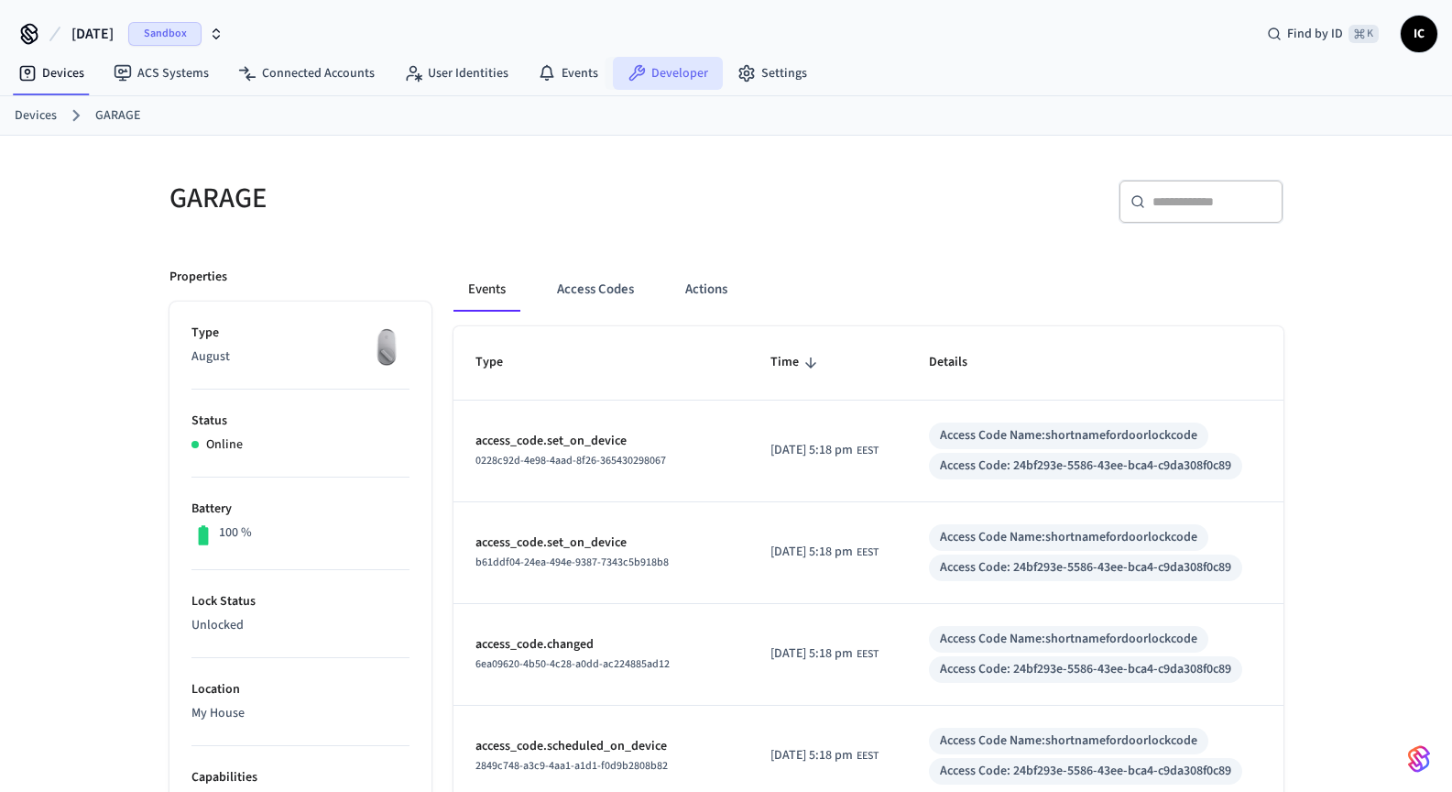
click at [665, 71] on link "Developer" at bounding box center [668, 73] width 110 height 33
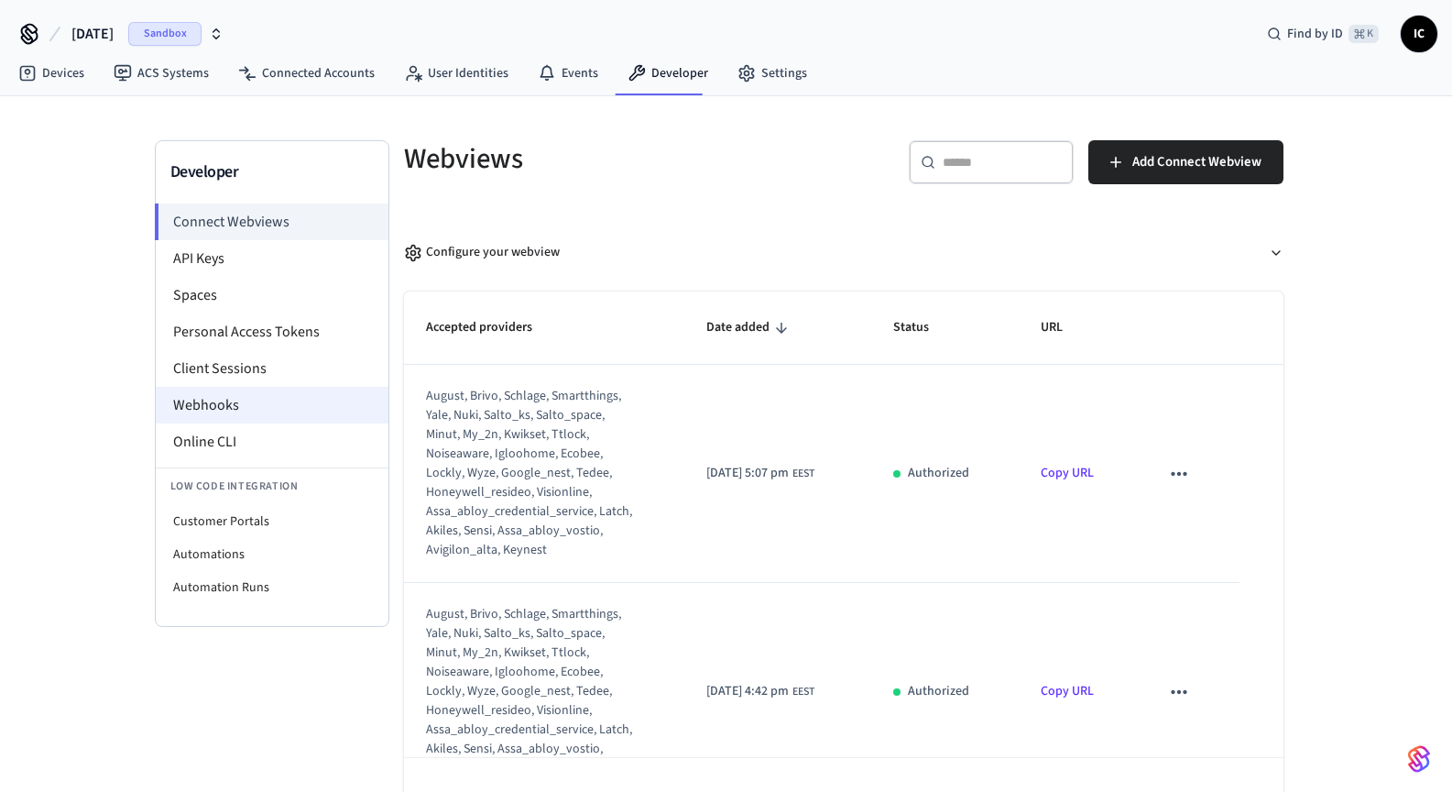
click at [312, 399] on li "Webhooks" at bounding box center [272, 405] width 233 height 37
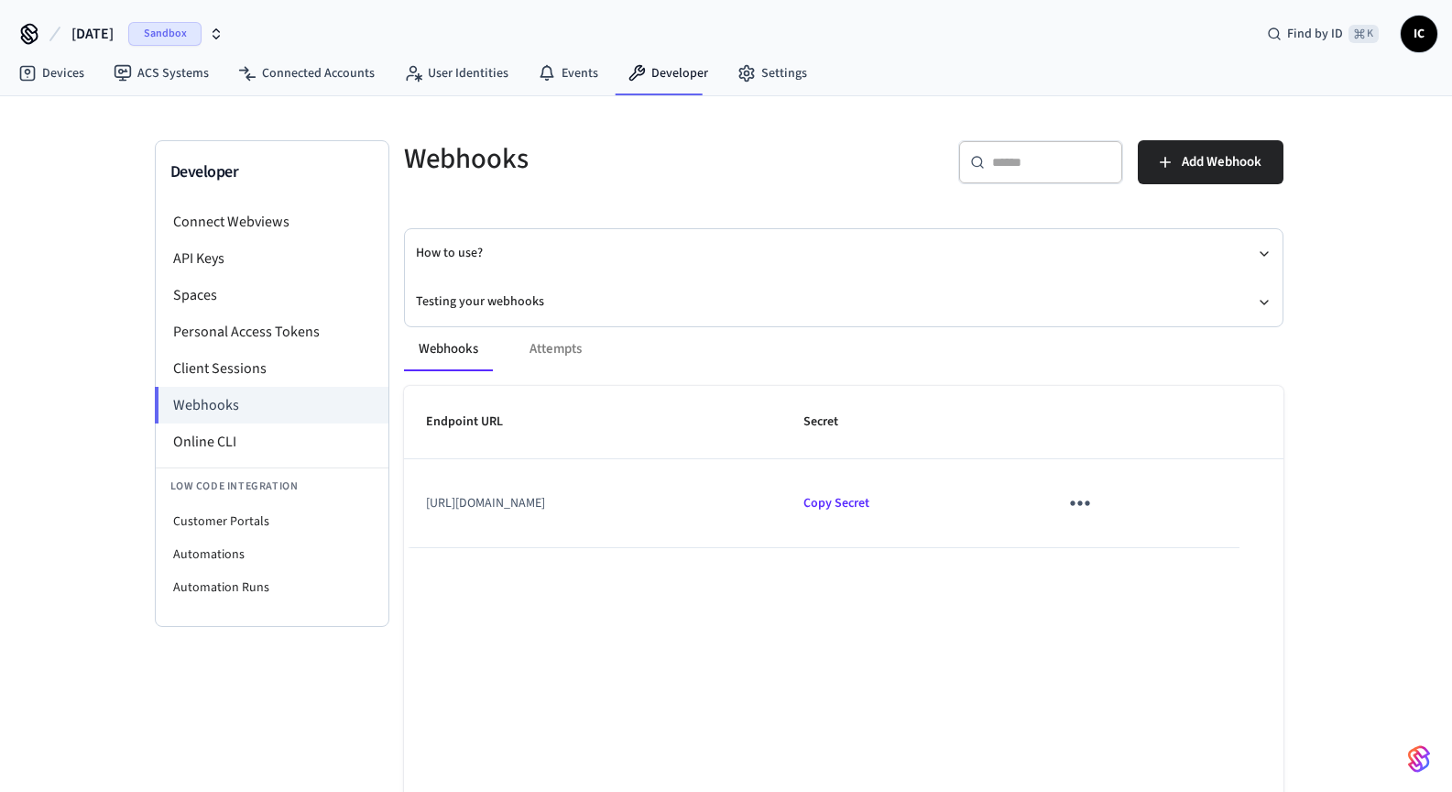
click at [1094, 503] on icon "sticky table" at bounding box center [1080, 502] width 28 height 28
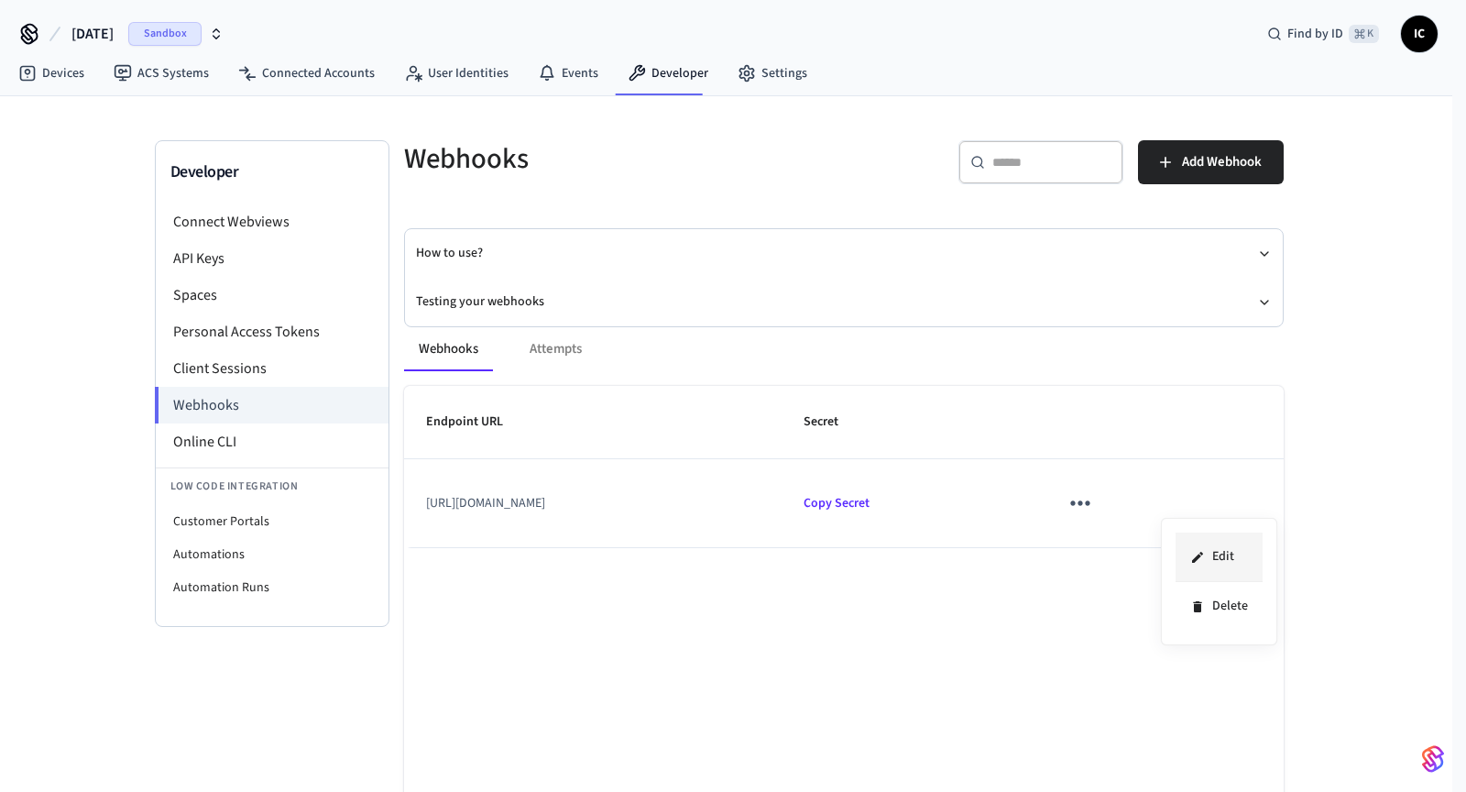
click at [1205, 547] on li "Edit" at bounding box center [1219, 556] width 87 height 49
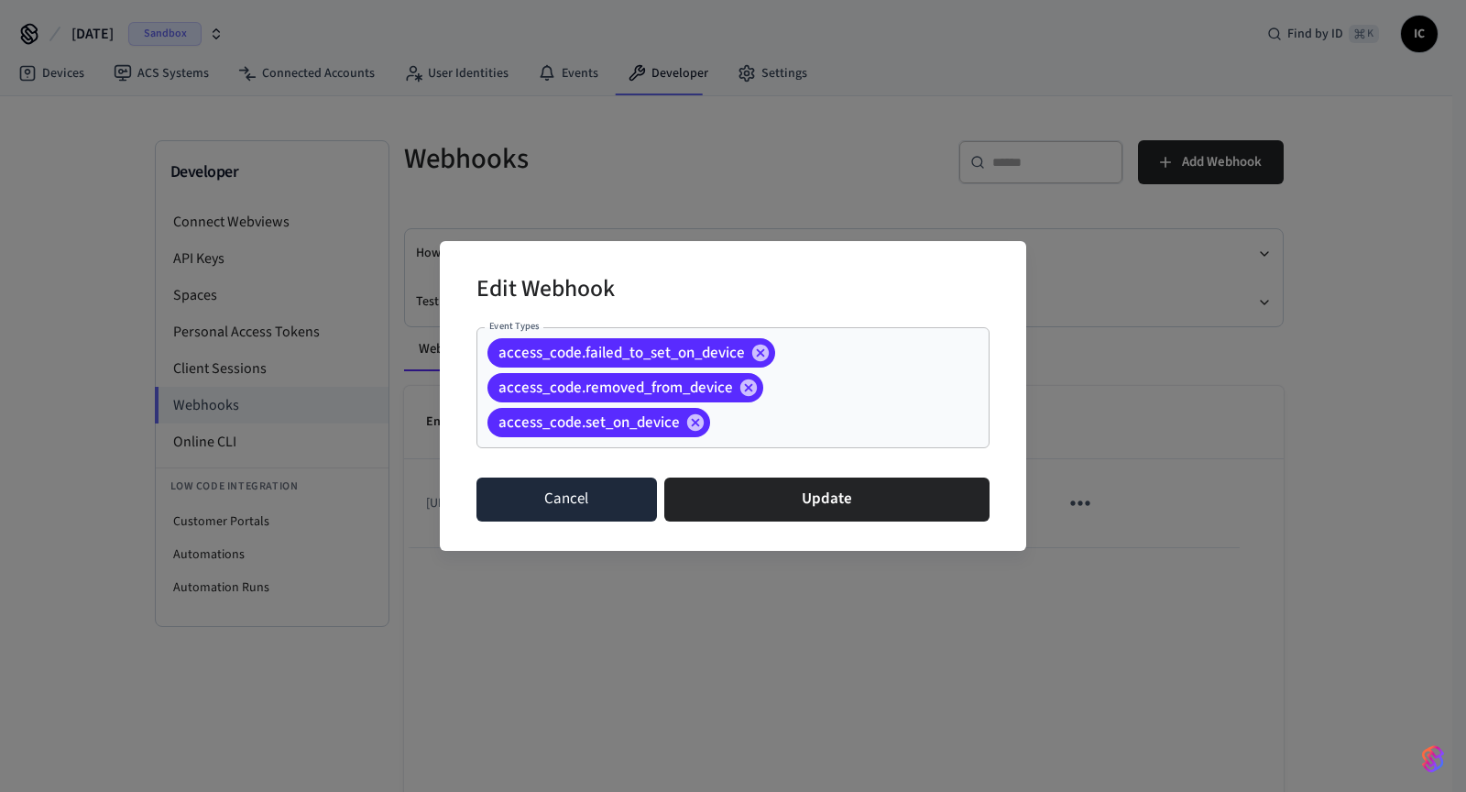
click at [581, 498] on button "Cancel" at bounding box center [566, 499] width 181 height 44
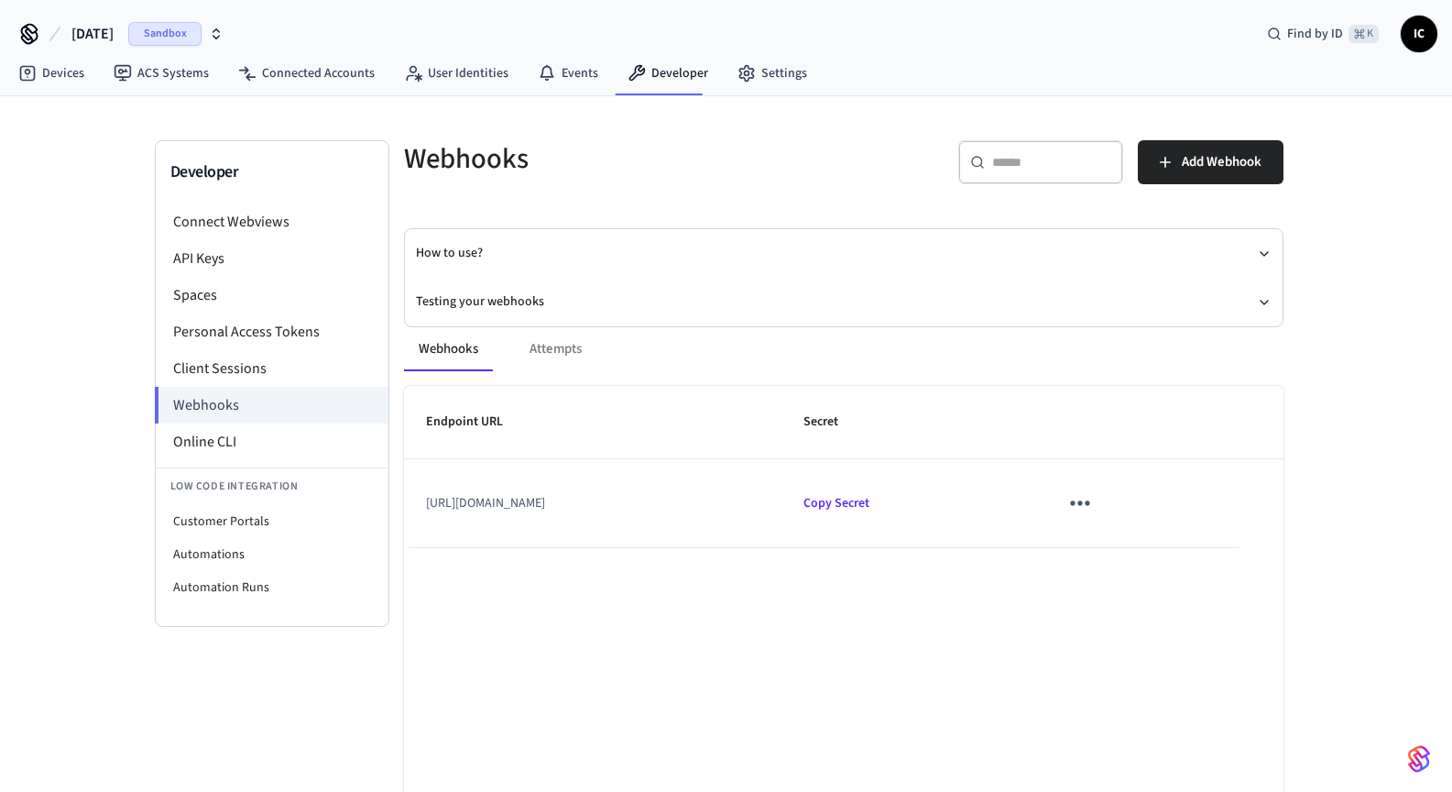
click at [783, 507] on td "https://7b8tnmcf-5001.euw.devtunnels.ms/soul-ai-dev/us-central1/api/webhook/" at bounding box center [593, 503] width 378 height 88
click at [1094, 506] on icon "sticky table" at bounding box center [1080, 502] width 28 height 28
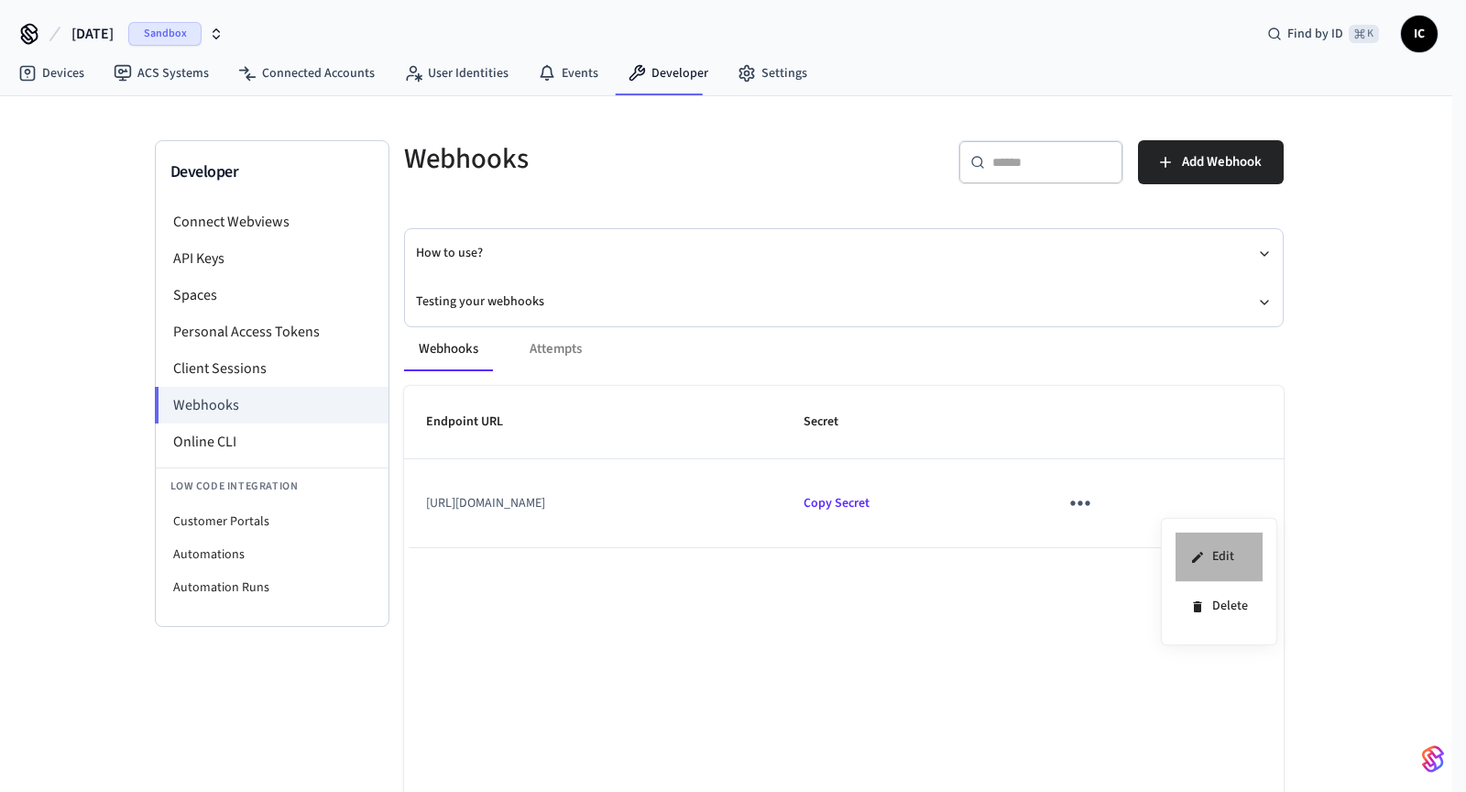
click at [1194, 541] on li "Edit" at bounding box center [1219, 556] width 87 height 49
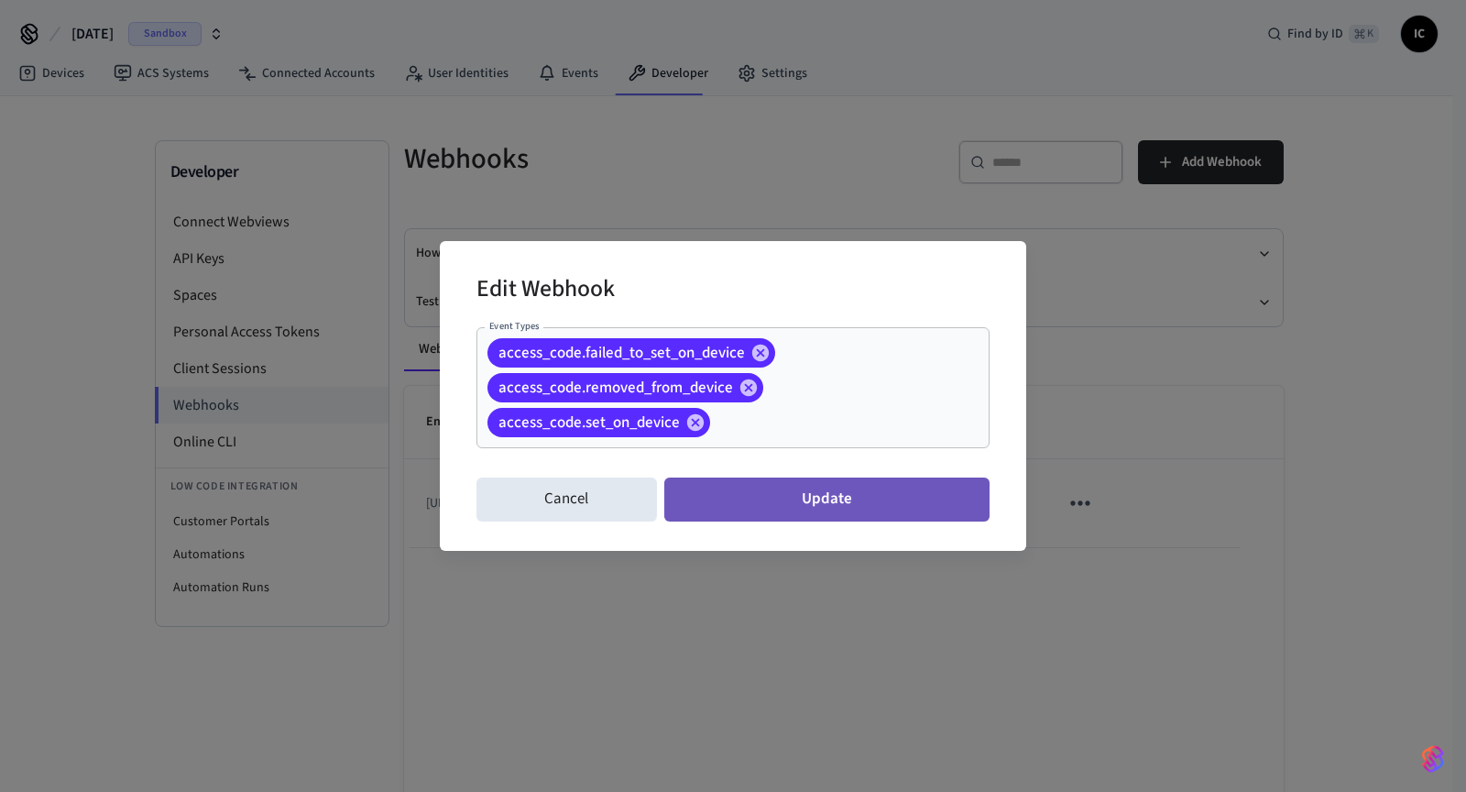
click at [839, 493] on button "Update" at bounding box center [826, 499] width 325 height 44
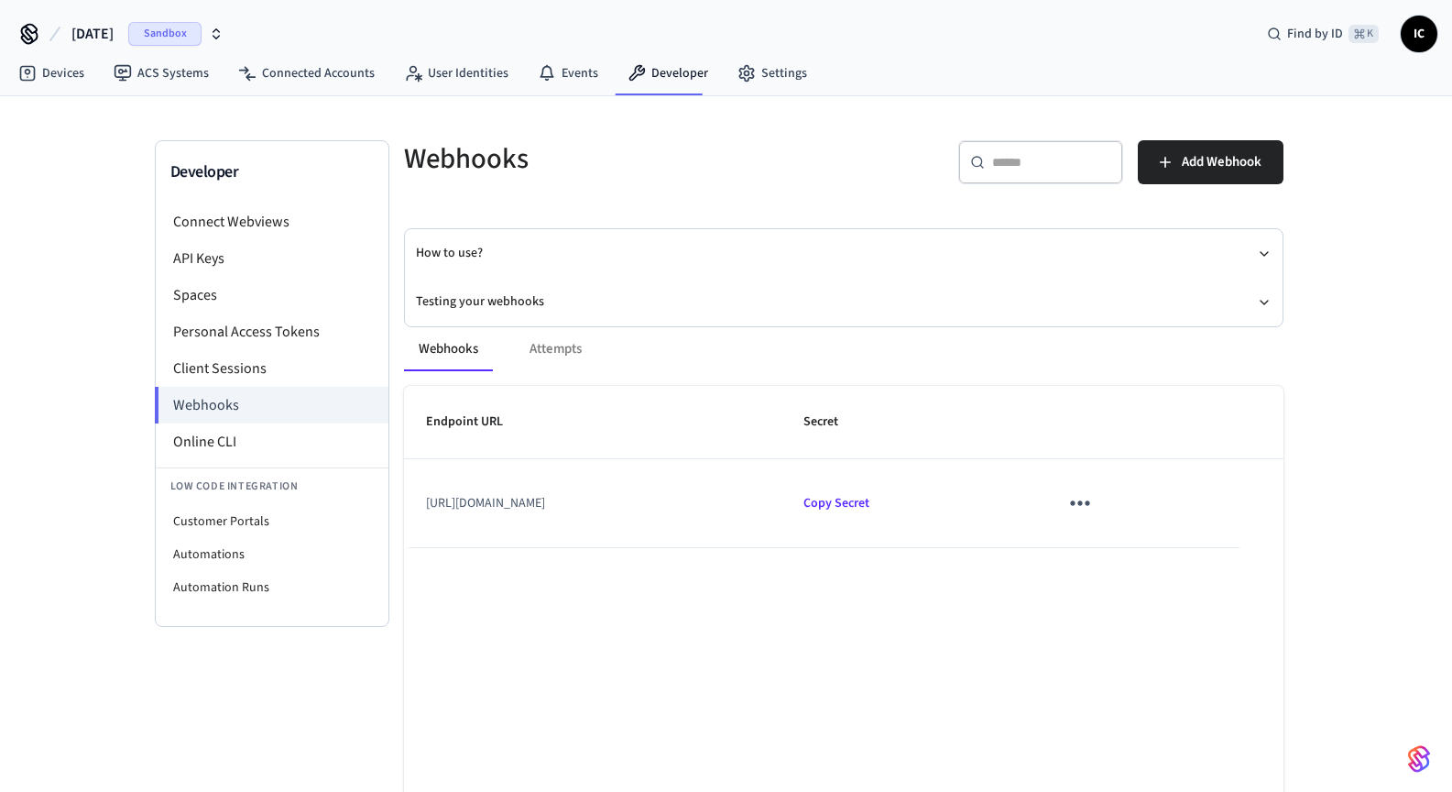
click at [772, 509] on td "https://7b8tnmcf-5001.euw.devtunnels.ms/soul-ai-dev/us-central1/api/webhook/" at bounding box center [593, 503] width 378 height 88
drag, startPoint x: 887, startPoint y: 500, endPoint x: 393, endPoint y: 490, distance: 494.0
click at [393, 490] on div "Webhooks Attempts Endpoint URL Secret https://7b8tnmcf-5001.euw.devtunnels.ms/s…" at bounding box center [833, 622] width 902 height 635
click at [1094, 492] on icon "sticky table" at bounding box center [1080, 502] width 28 height 28
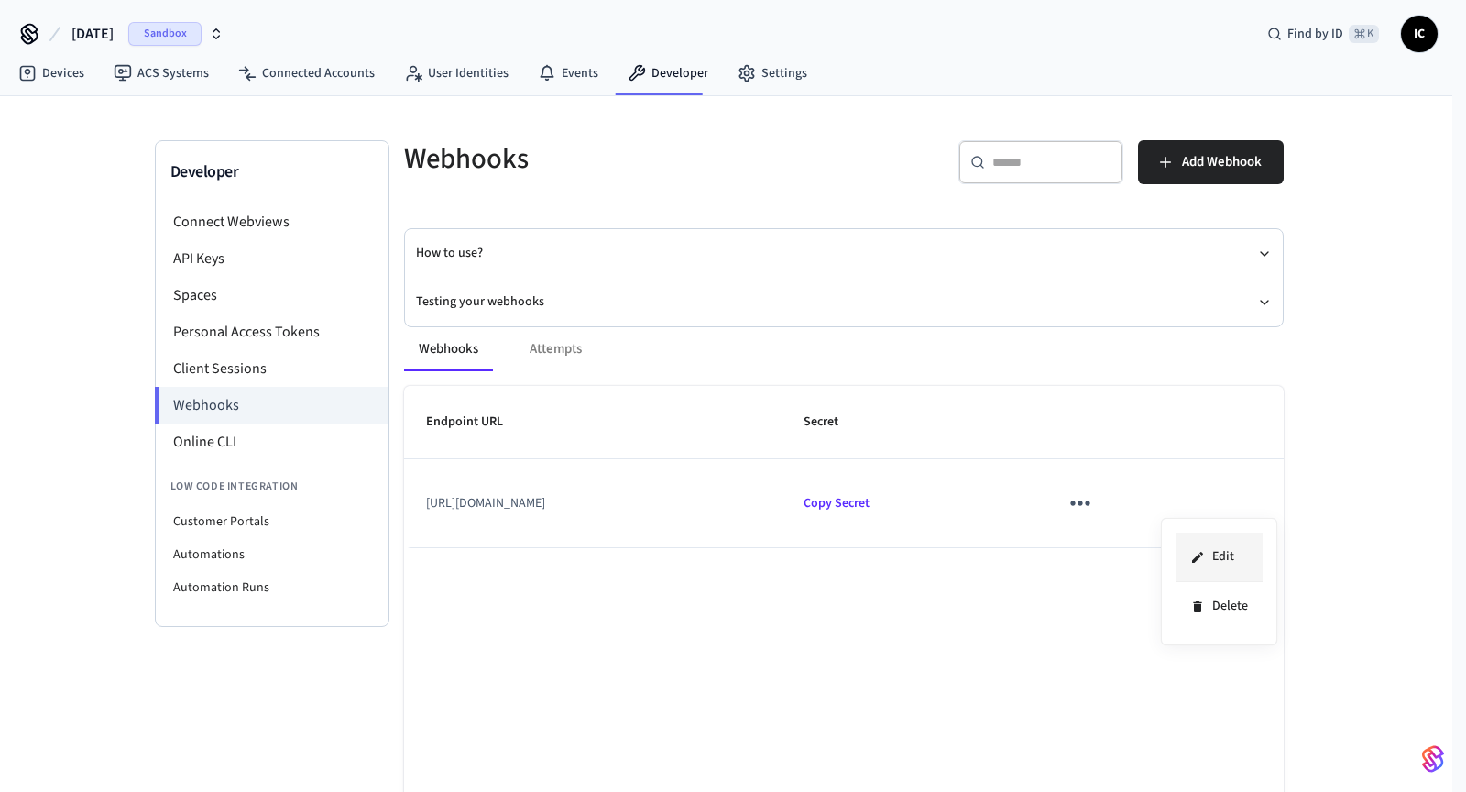
click at [1209, 539] on li "Edit" at bounding box center [1219, 556] width 87 height 49
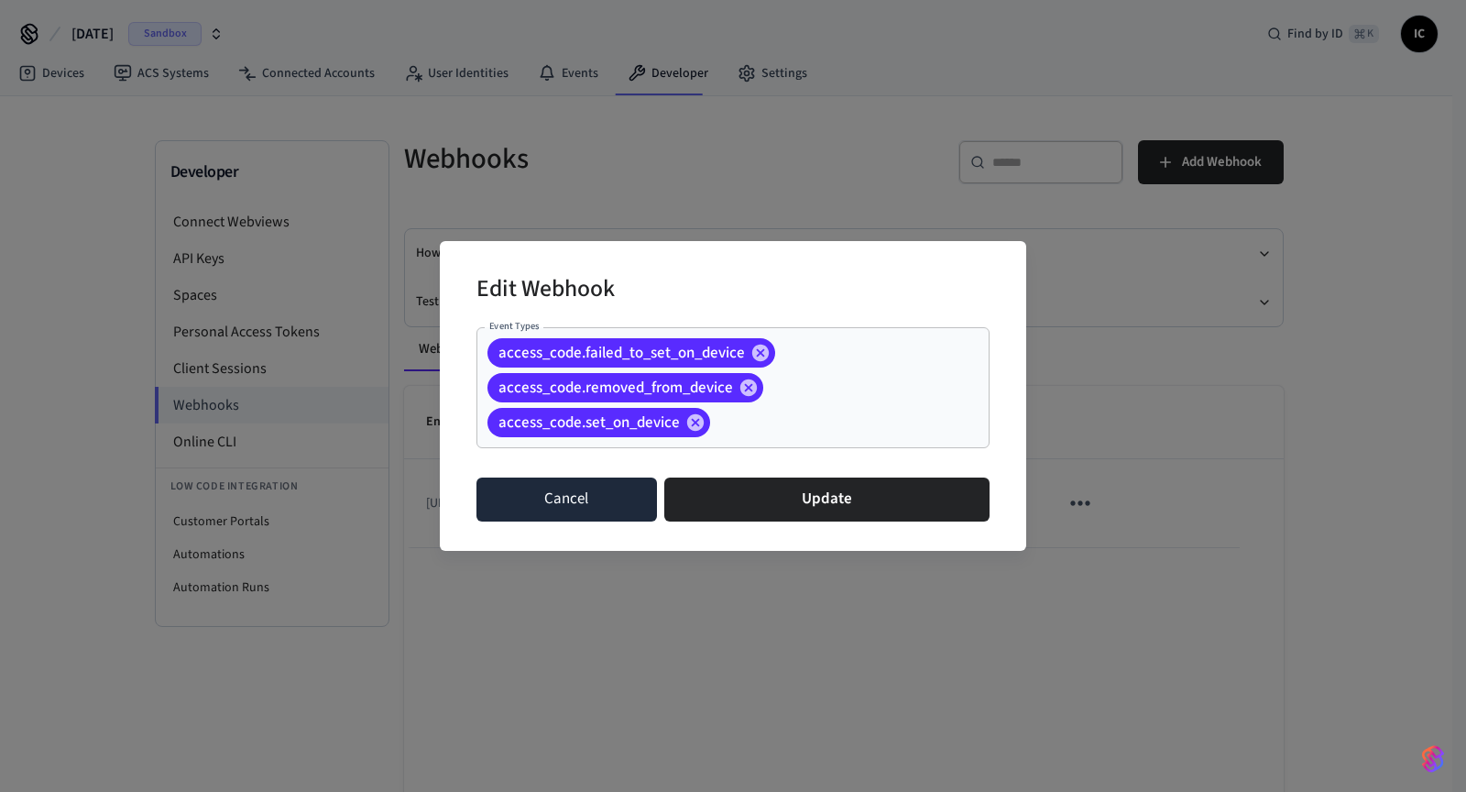
click at [538, 497] on button "Cancel" at bounding box center [566, 499] width 181 height 44
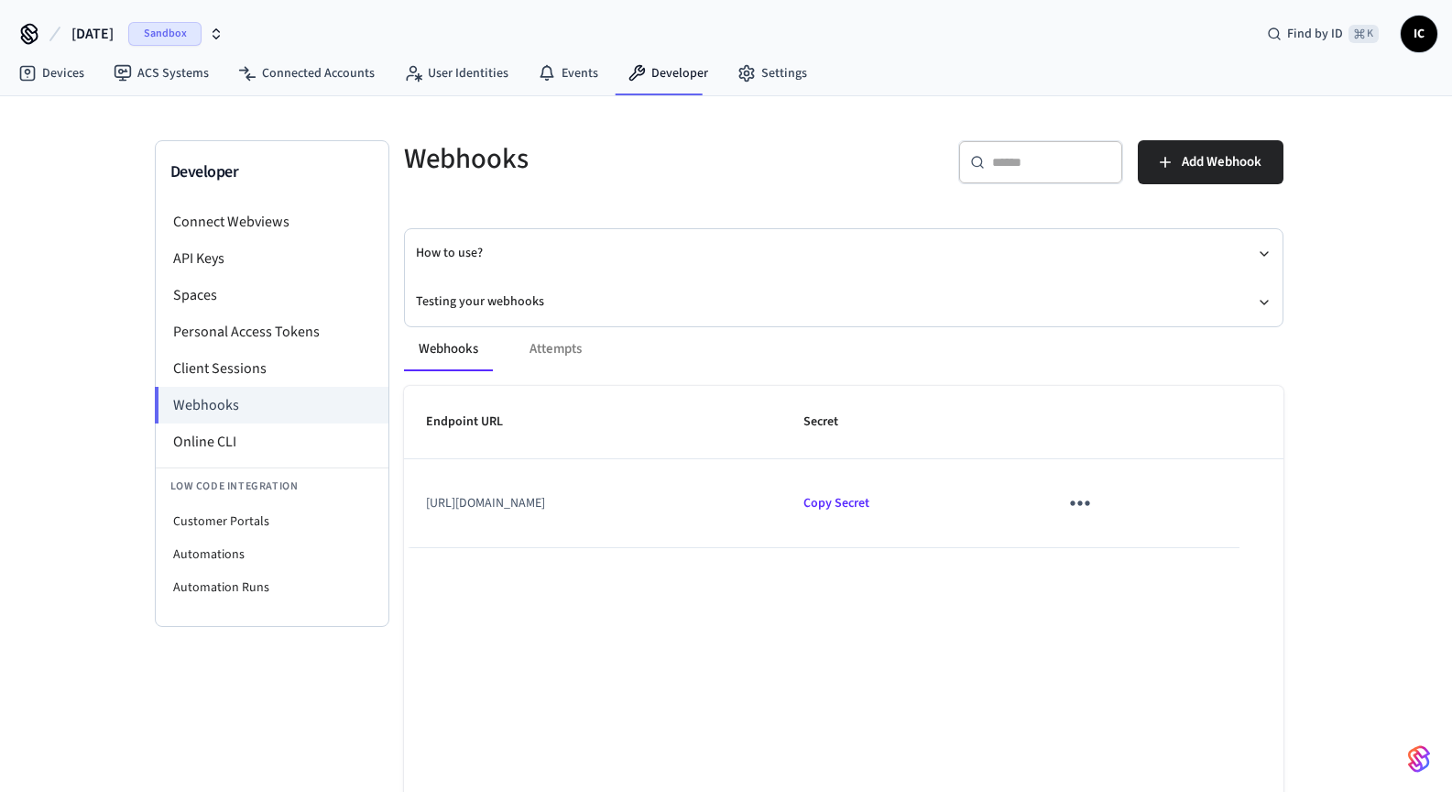
click at [1090, 503] on icon "sticky table" at bounding box center [1080, 503] width 19 height 5
click at [1228, 588] on li "Delete" at bounding box center [1223, 594] width 87 height 49
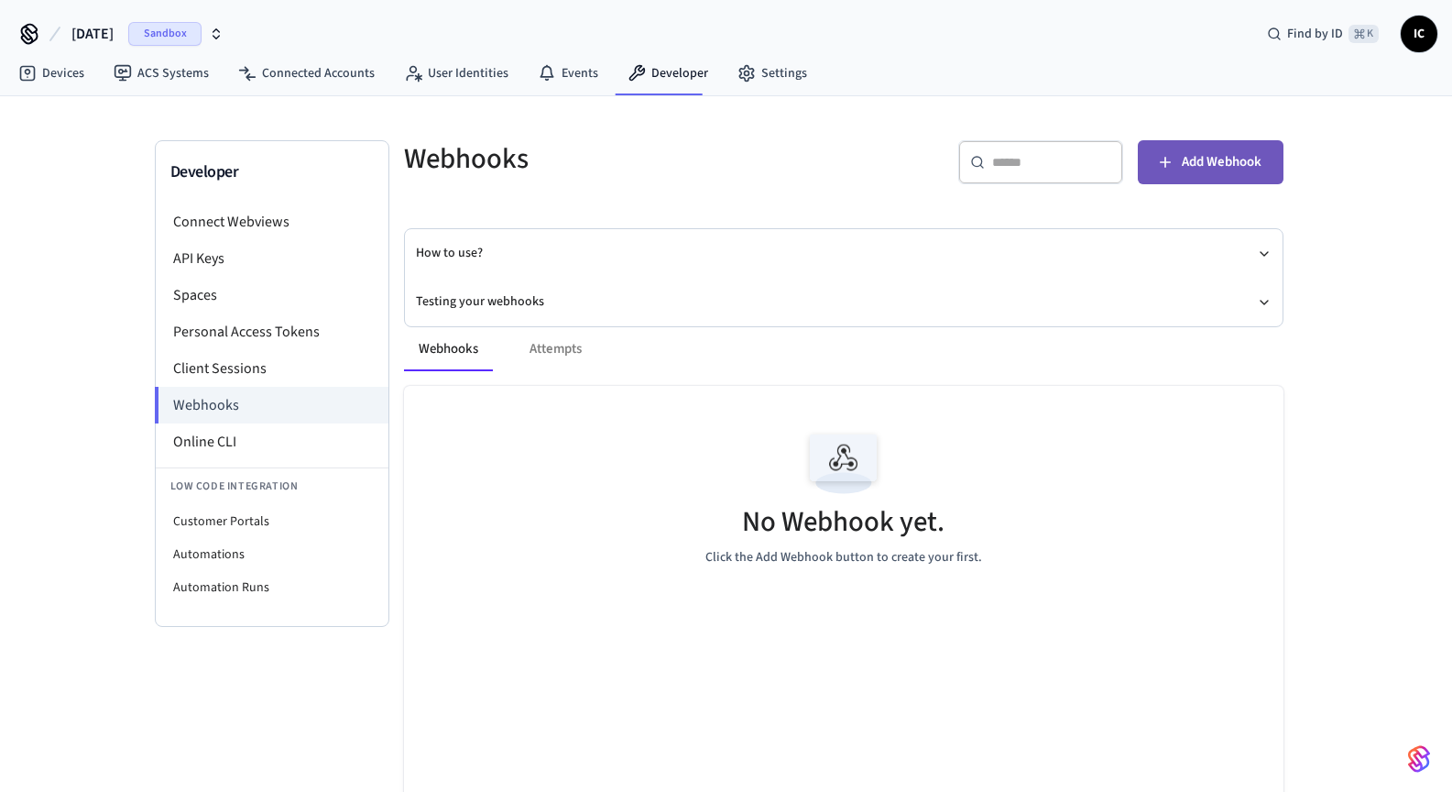
click at [1210, 159] on span "Add Webhook" at bounding box center [1222, 162] width 80 height 24
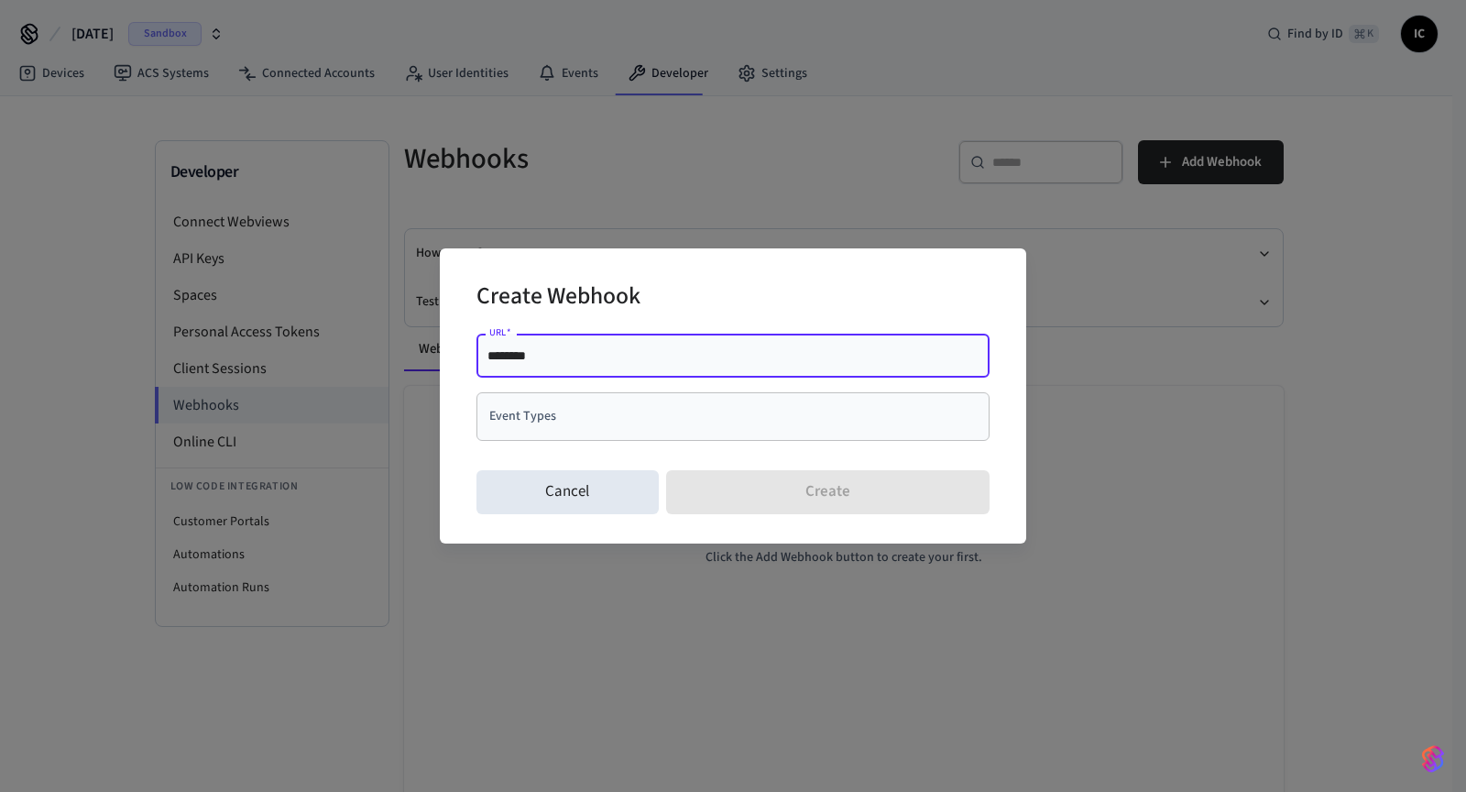
drag, startPoint x: 781, startPoint y: 356, endPoint x: 278, endPoint y: 344, distance: 503.2
click at [278, 344] on div "Create Webhook URL   * ******** URL   * Event Types Event Types Cancel Create" at bounding box center [733, 396] width 1466 height 792
type input "**********"
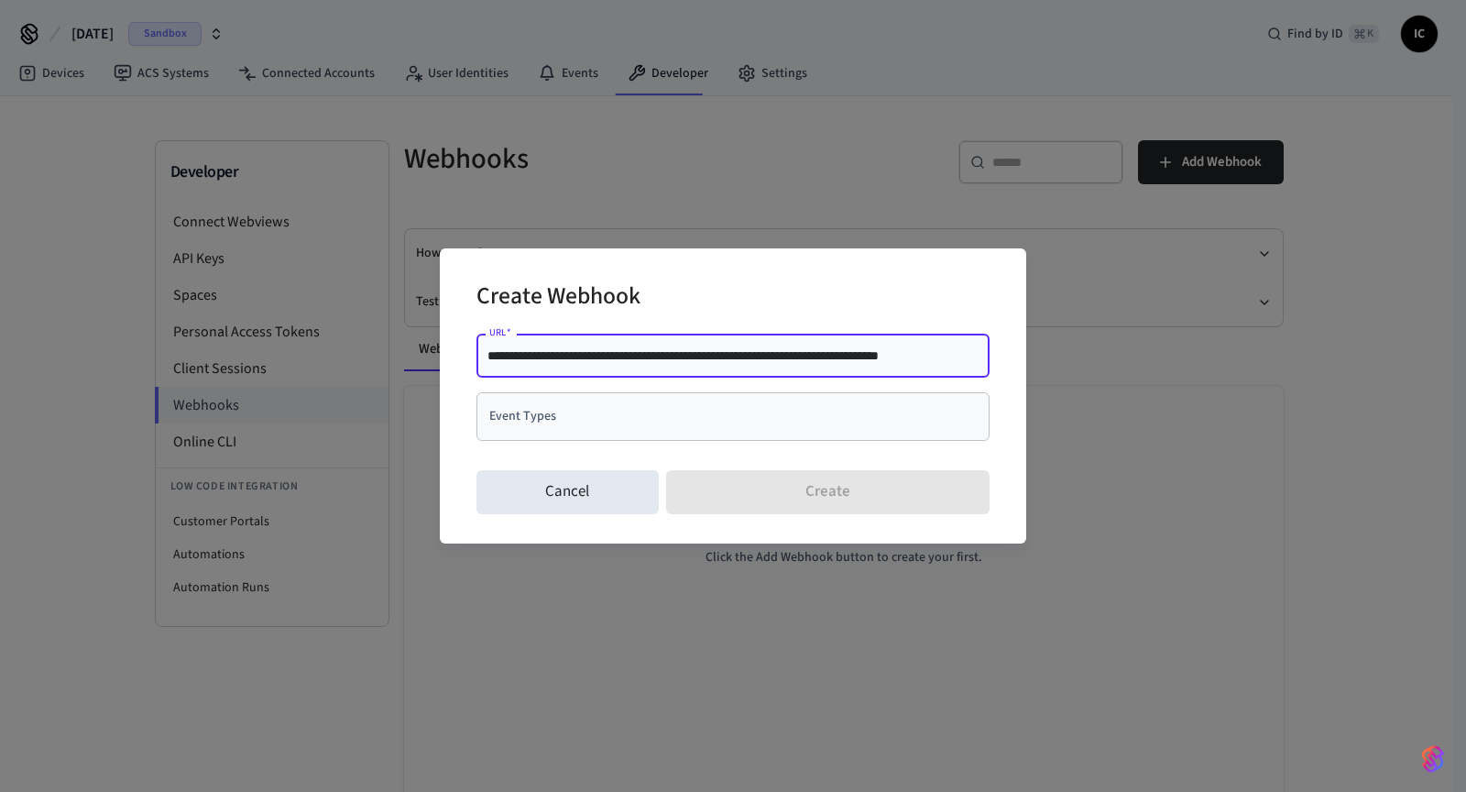
click at [636, 425] on input "Event Types" at bounding box center [719, 416] width 469 height 32
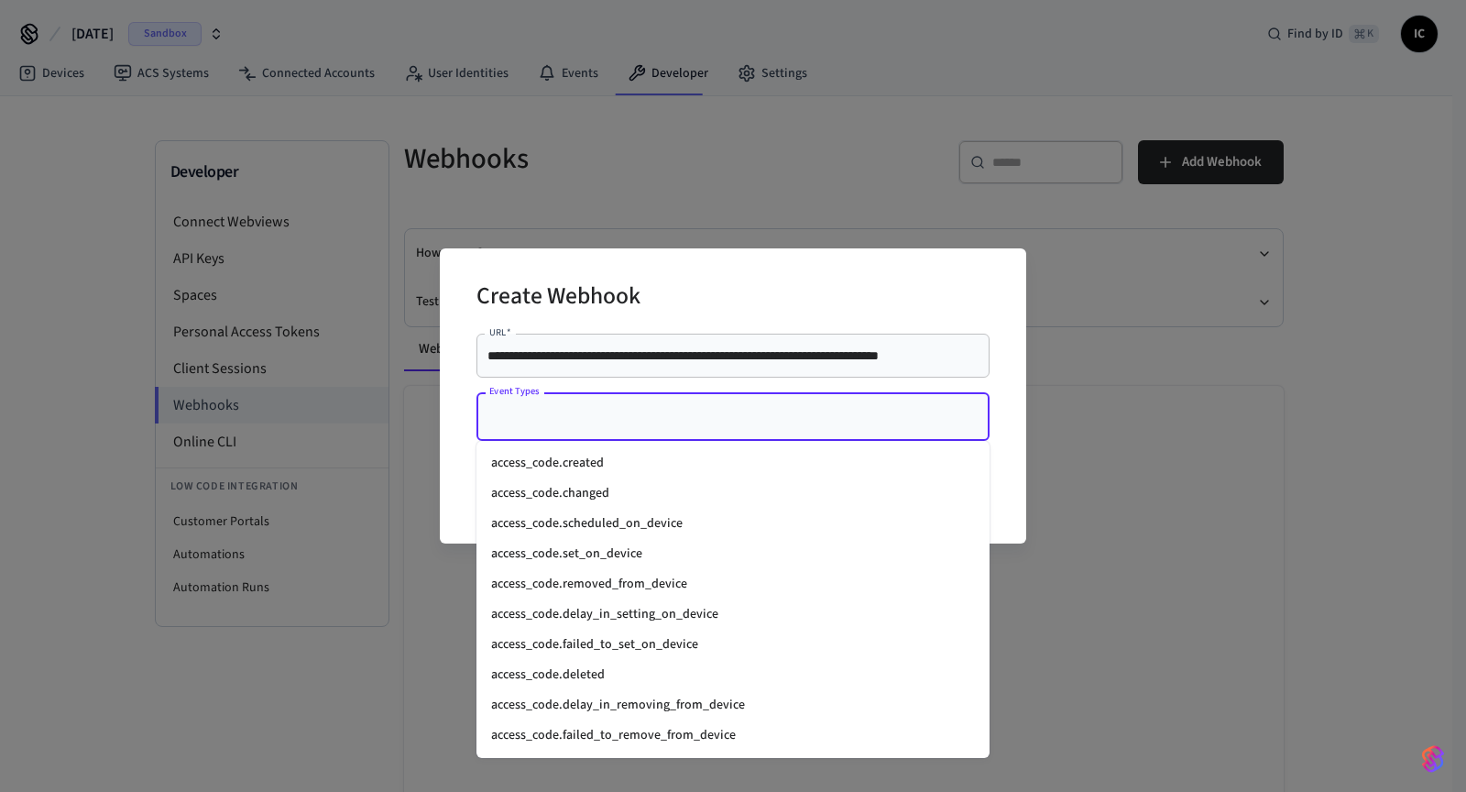
click at [665, 542] on li "access_code.set_on_device" at bounding box center [732, 554] width 513 height 30
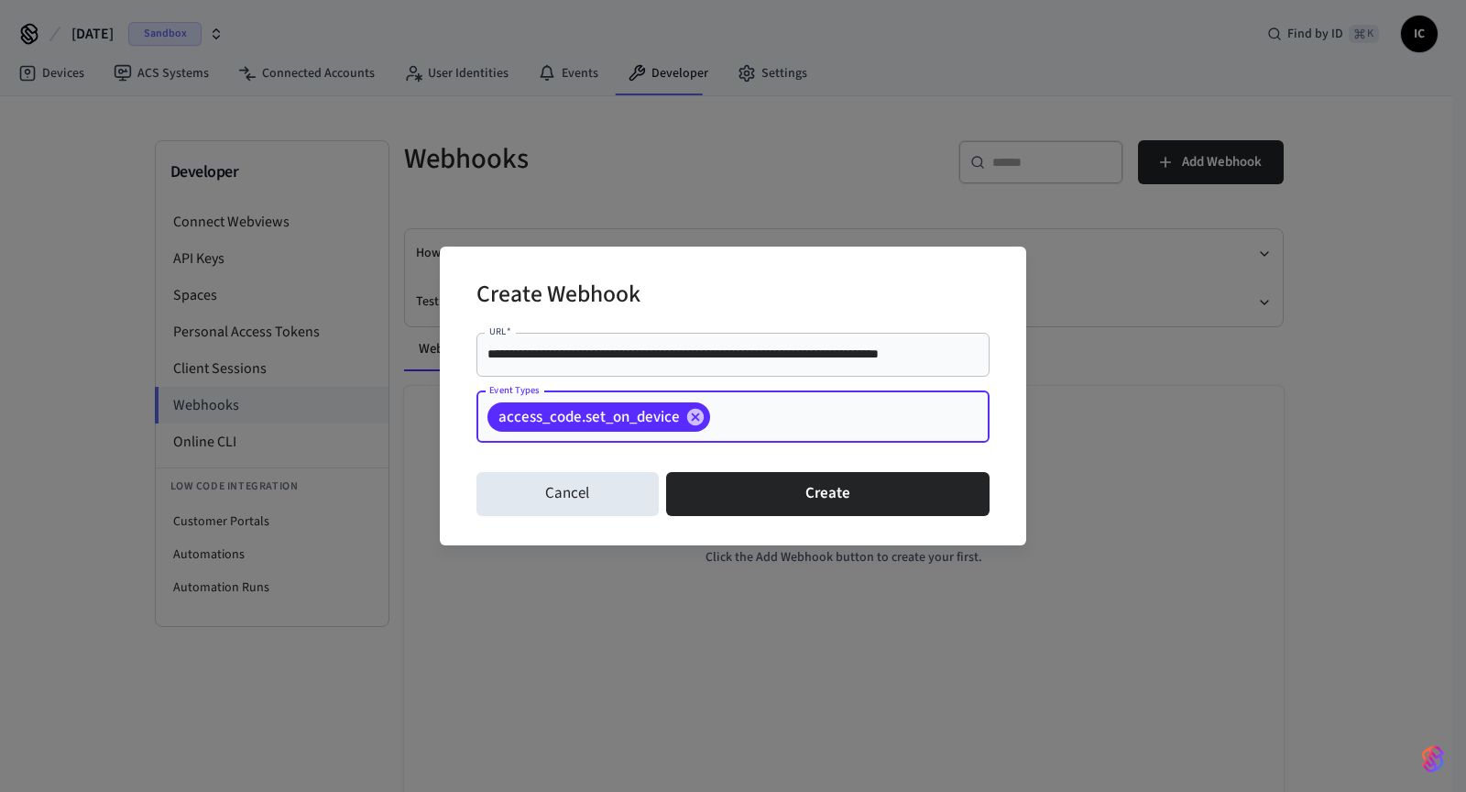
click at [791, 413] on input "Event Types" at bounding box center [821, 416] width 217 height 32
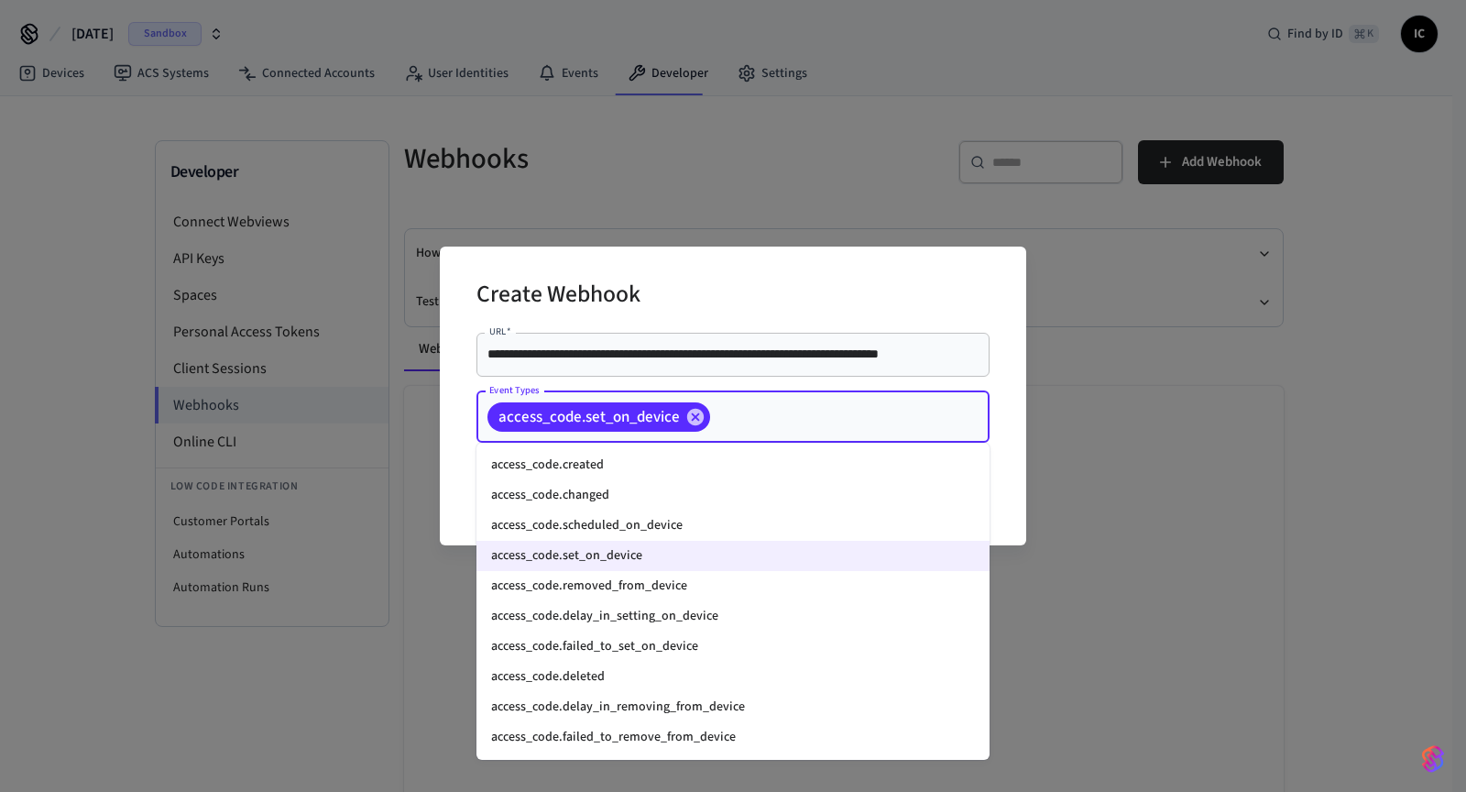
click at [718, 643] on li "access_code.failed_to_set_on_device" at bounding box center [732, 646] width 513 height 30
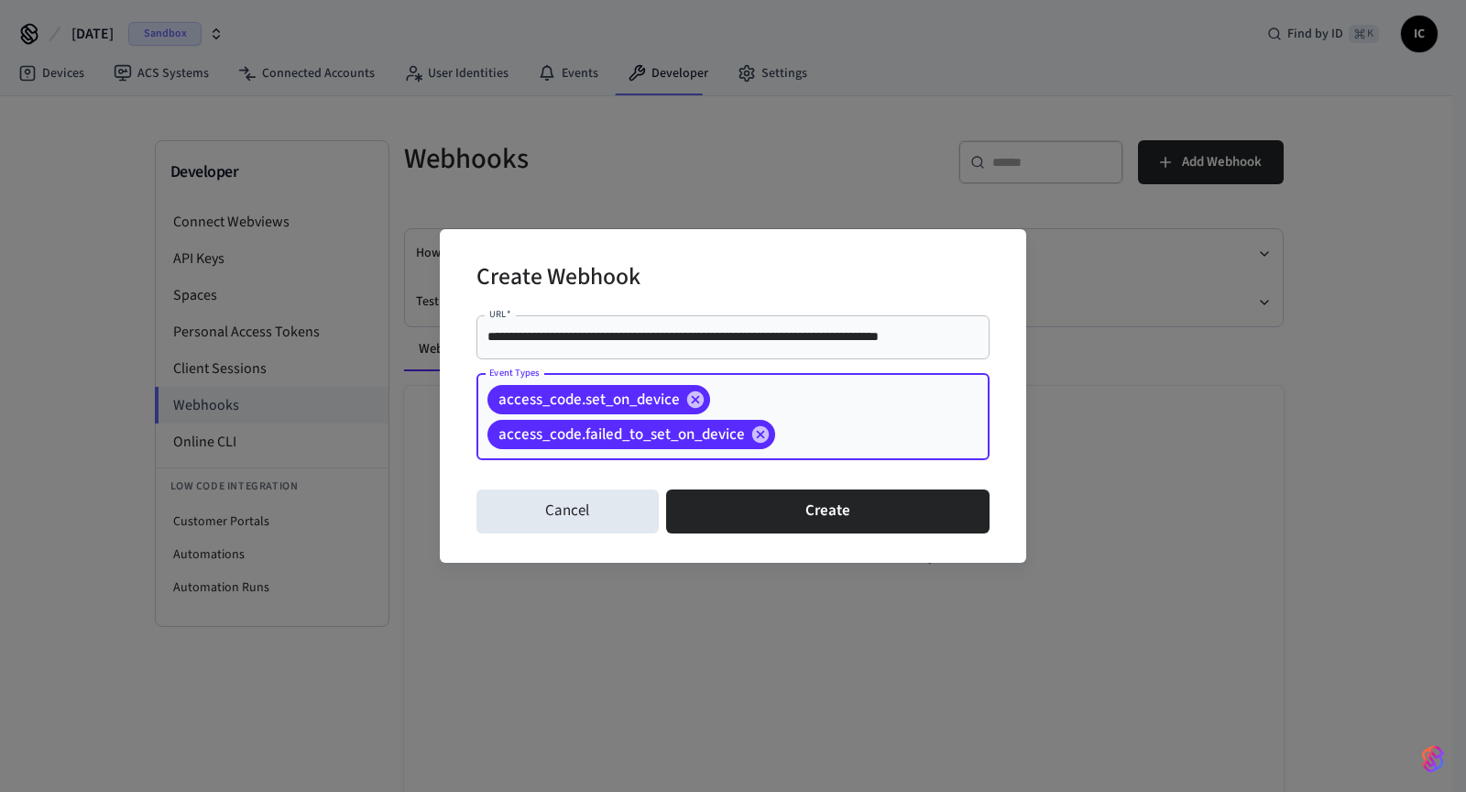
click at [839, 437] on input "Event Types" at bounding box center [854, 434] width 152 height 32
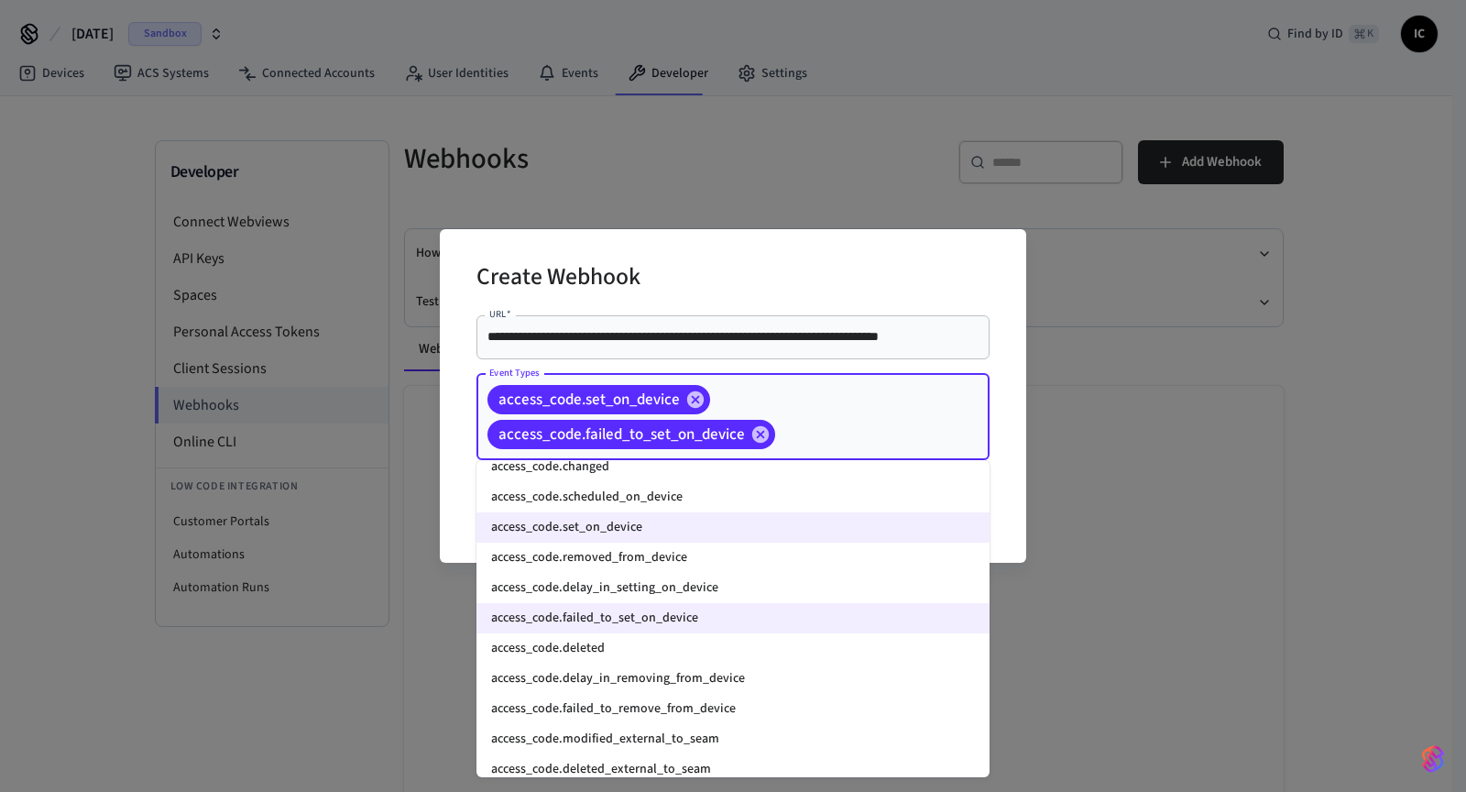
scroll to position [49, 0]
click at [750, 704] on li "access_code.failed_to_remove_from_device" at bounding box center [732, 706] width 513 height 30
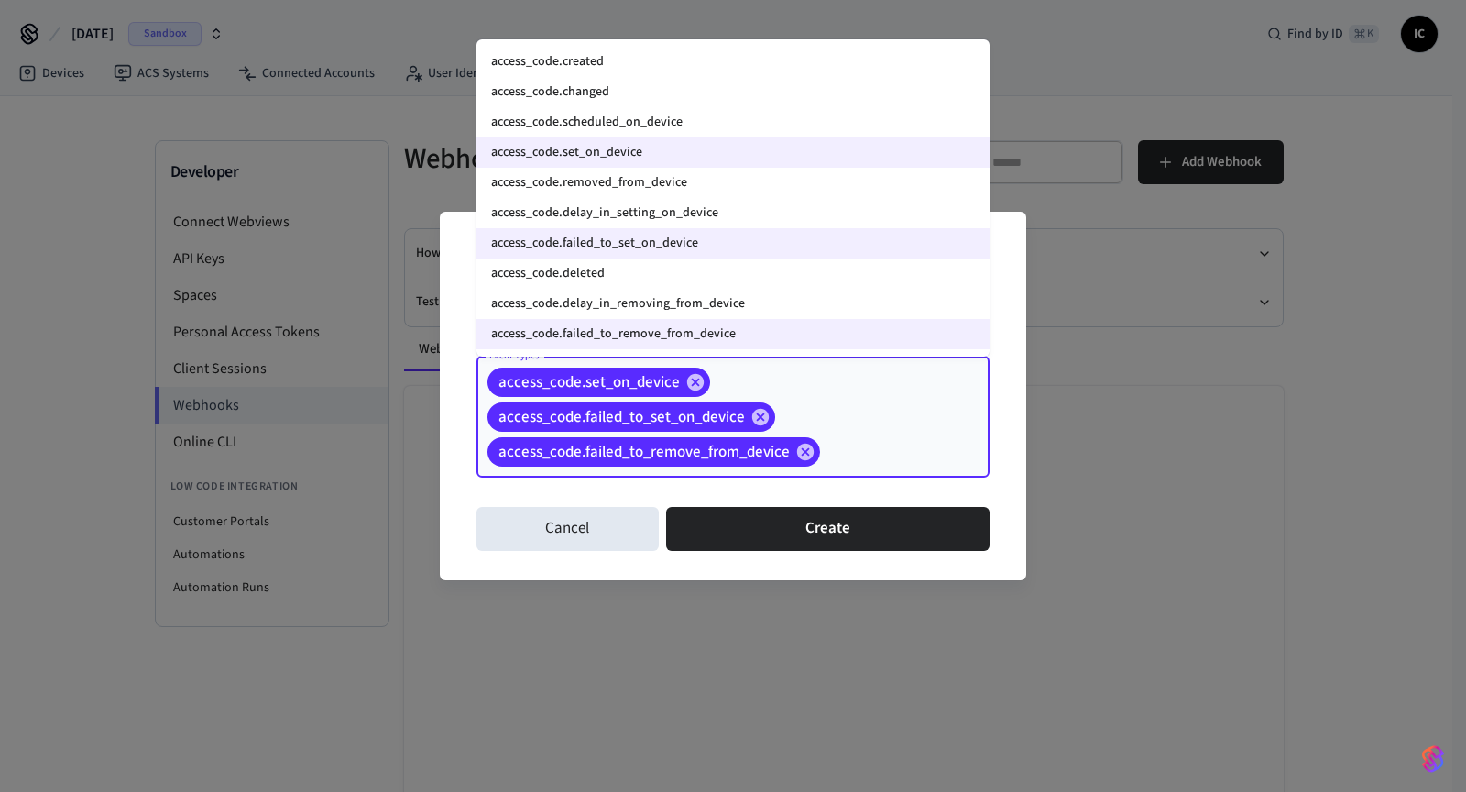
click at [914, 446] on input "Event Types" at bounding box center [876, 451] width 107 height 32
click at [730, 182] on li "access_code.removed_from_device" at bounding box center [732, 183] width 513 height 30
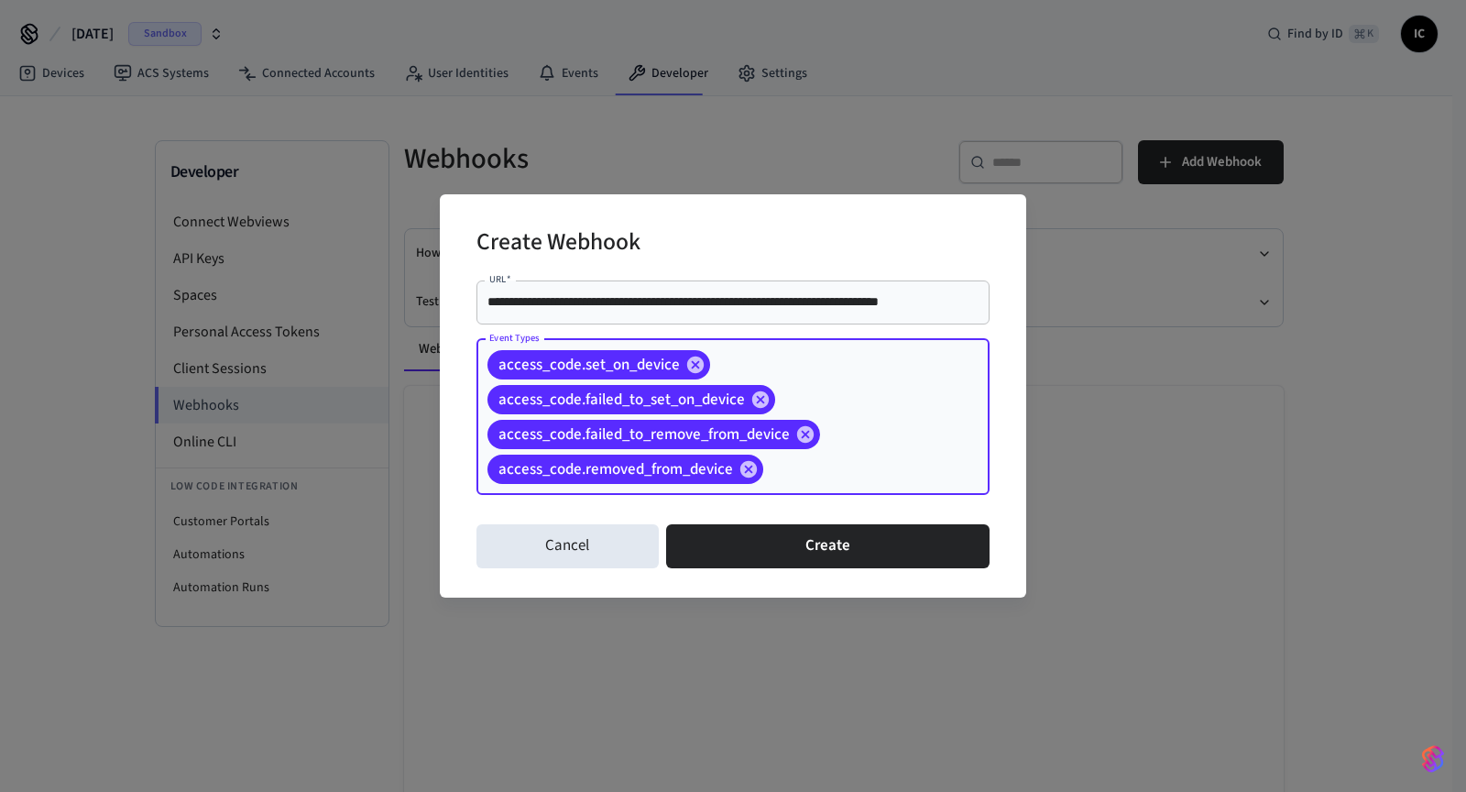
click at [894, 477] on input "Event Types" at bounding box center [848, 469] width 164 height 32
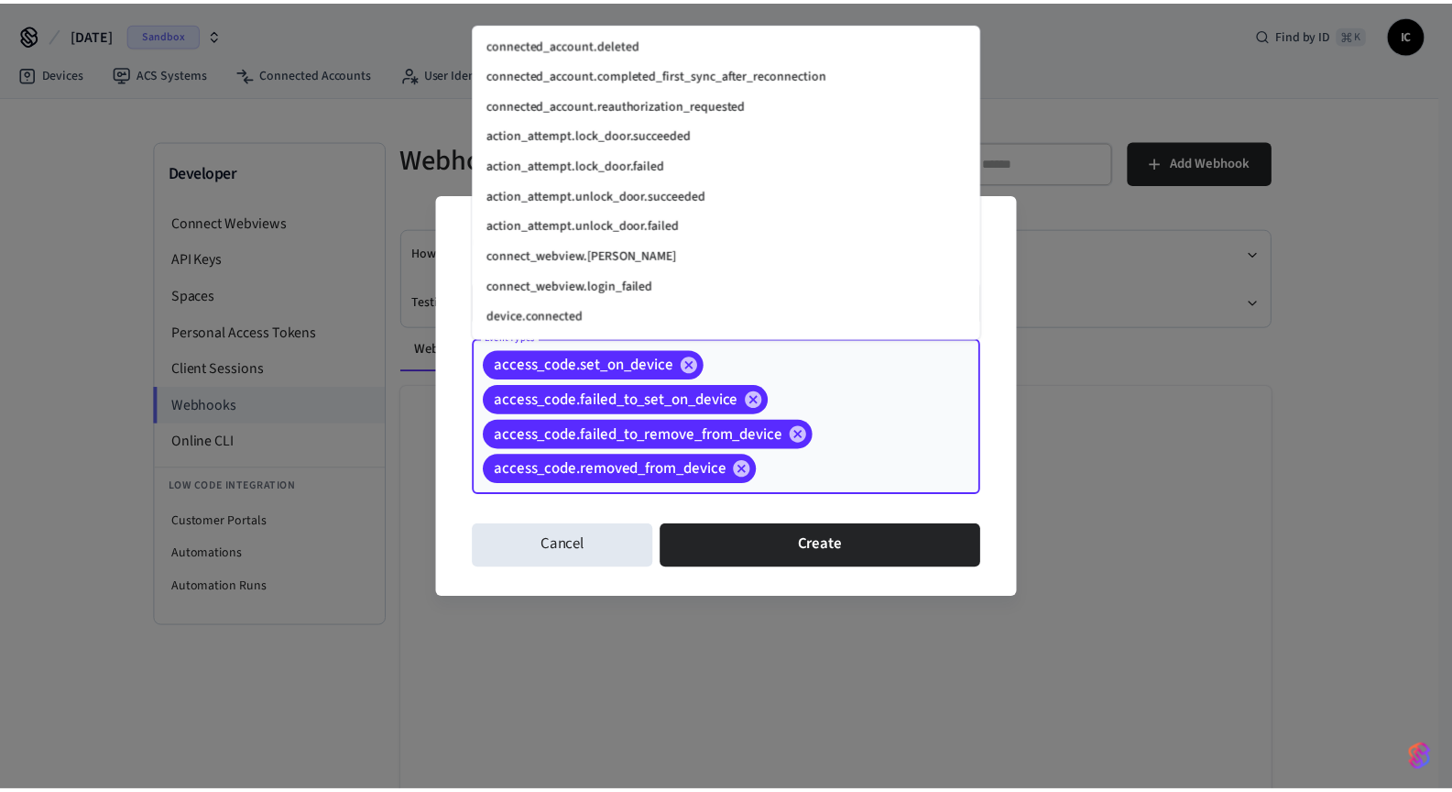
scroll to position [2479, 0]
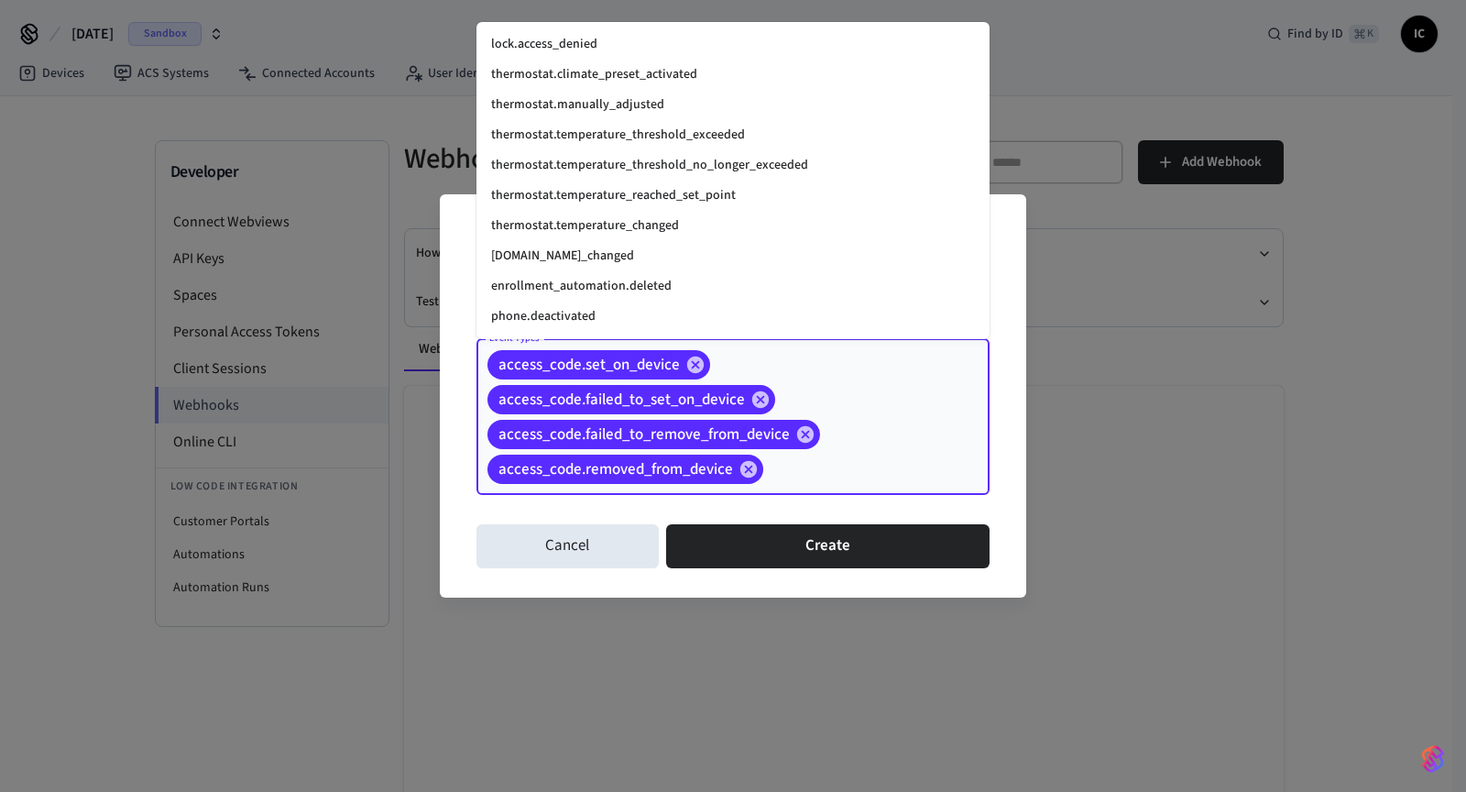
click at [906, 434] on div "access_code.set_on_device access_code.failed_to_set_on_device access_code.faile…" at bounding box center [732, 417] width 513 height 156
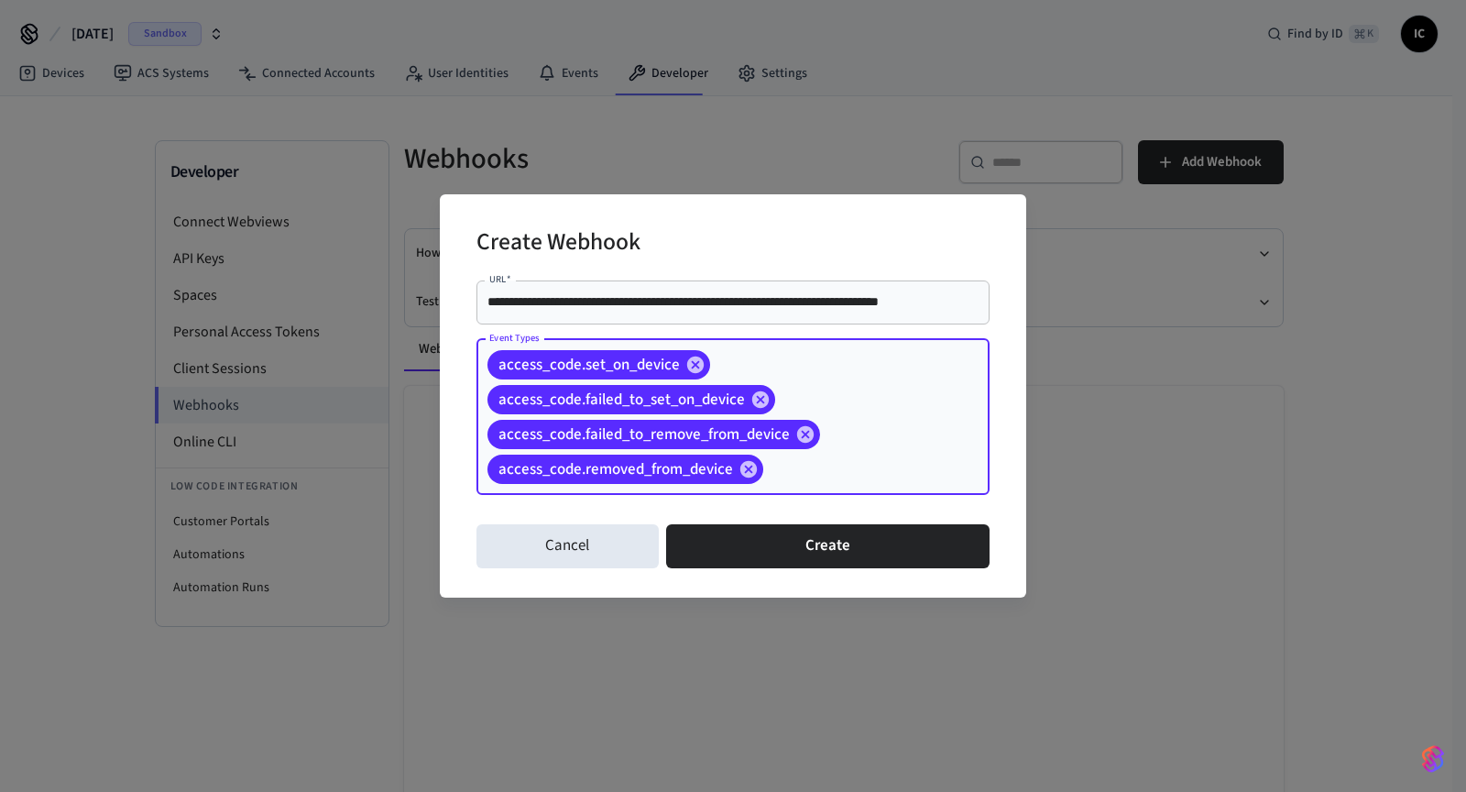
click at [923, 308] on input "**********" at bounding box center [732, 302] width 491 height 18
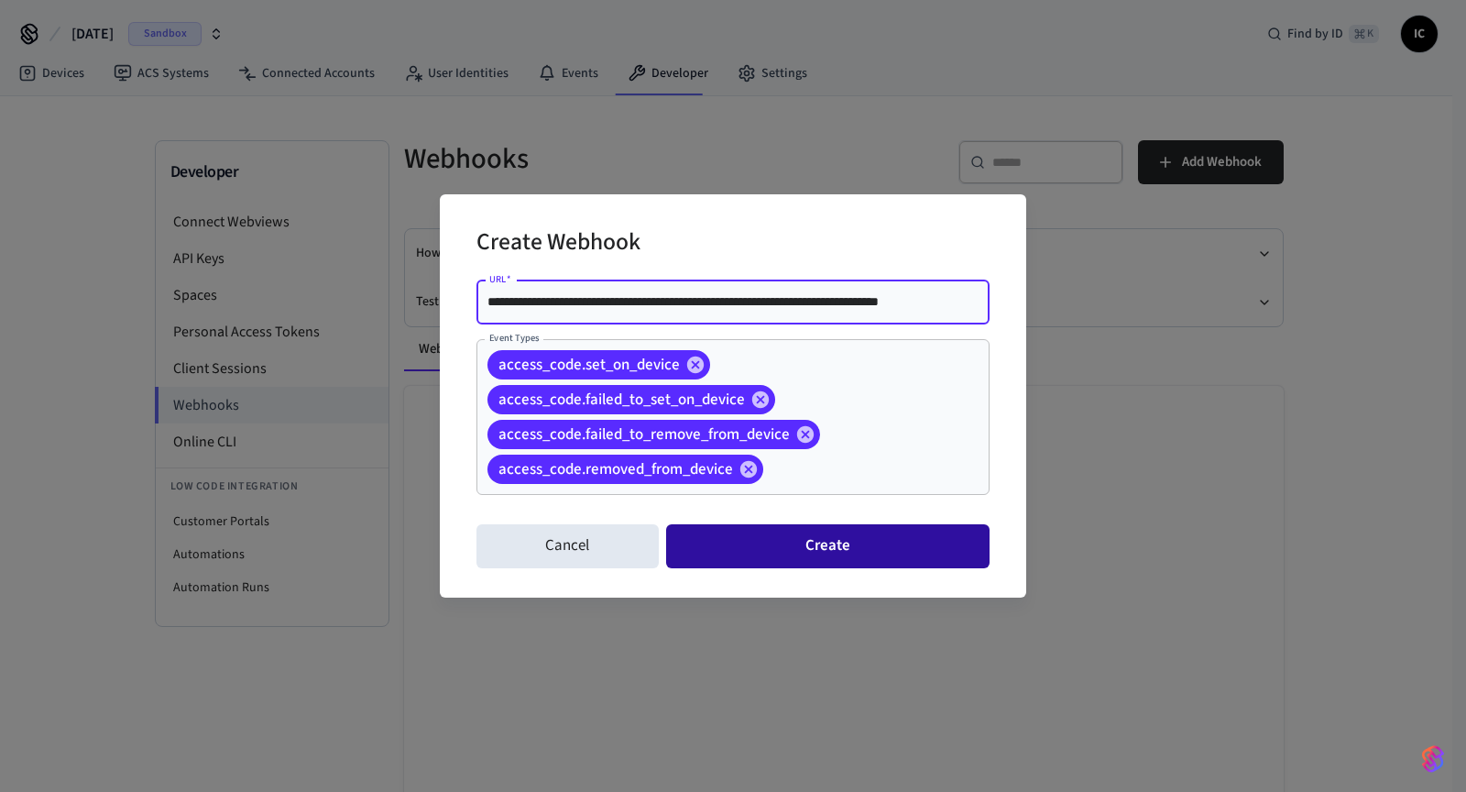
click at [914, 557] on button "Create" at bounding box center [827, 546] width 323 height 44
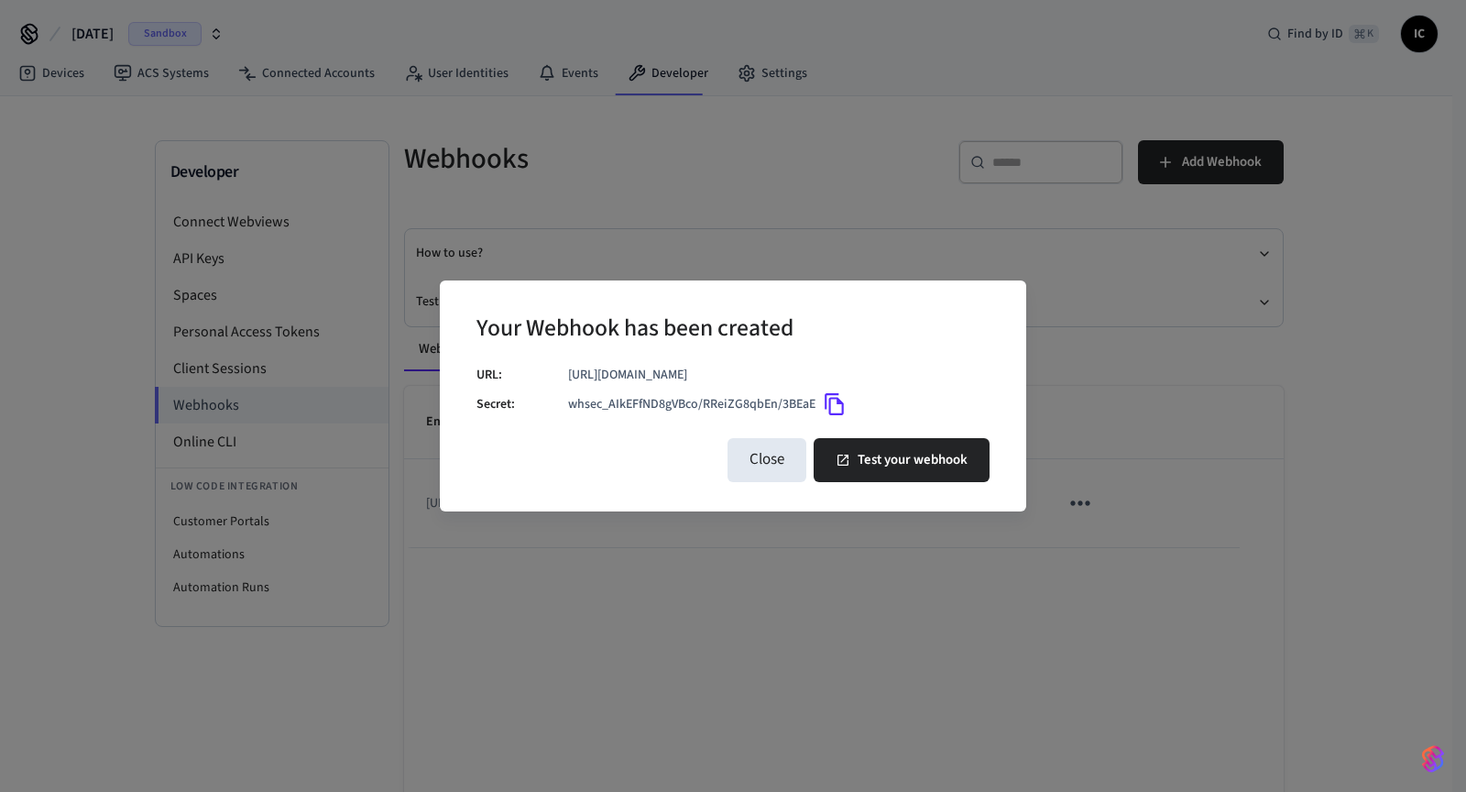
click at [836, 412] on icon "Copy" at bounding box center [835, 404] width 24 height 24
click at [771, 470] on button "Close" at bounding box center [767, 460] width 79 height 44
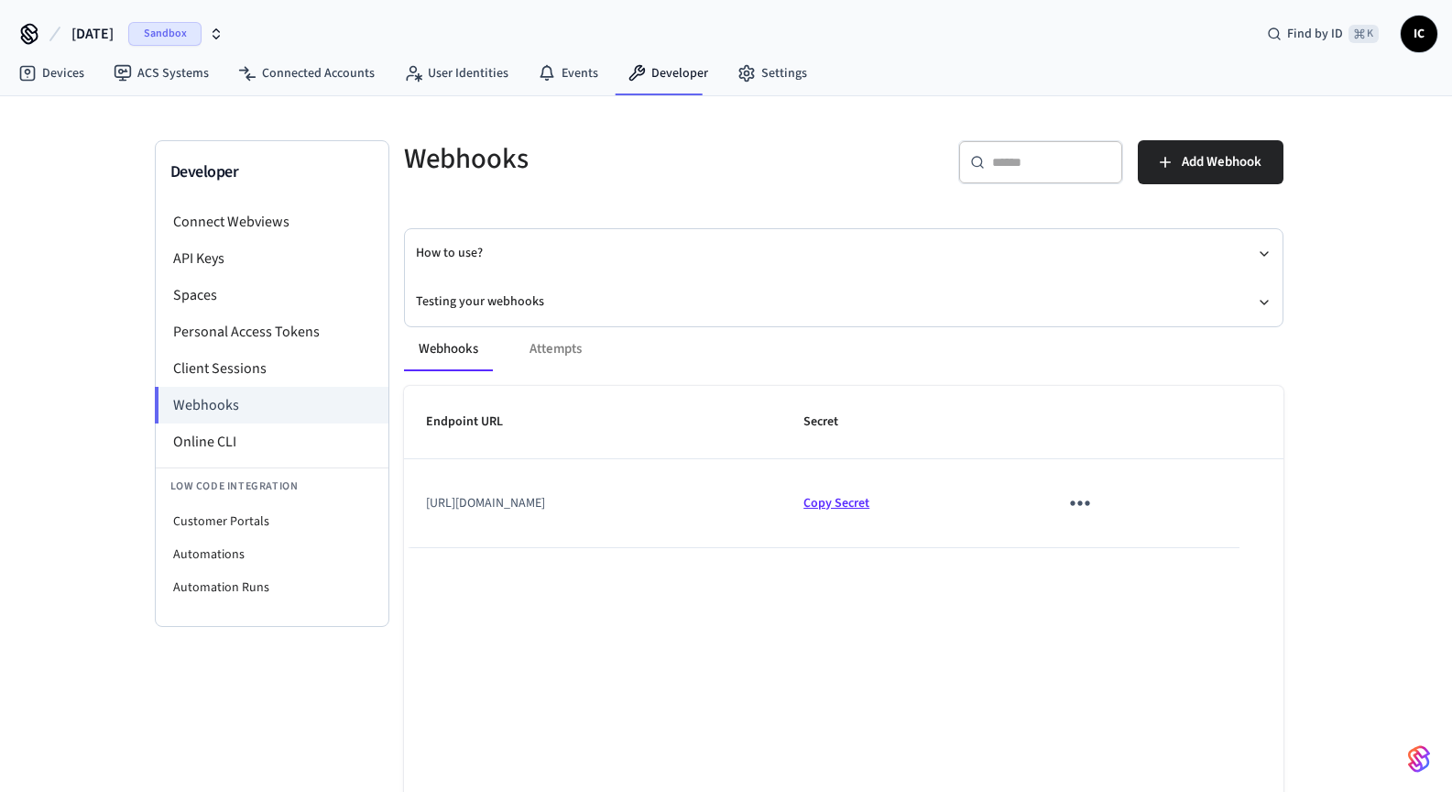
click at [870, 502] on span "Copy Secret" at bounding box center [837, 503] width 66 height 18
